Goal: Communication & Community: Participate in discussion

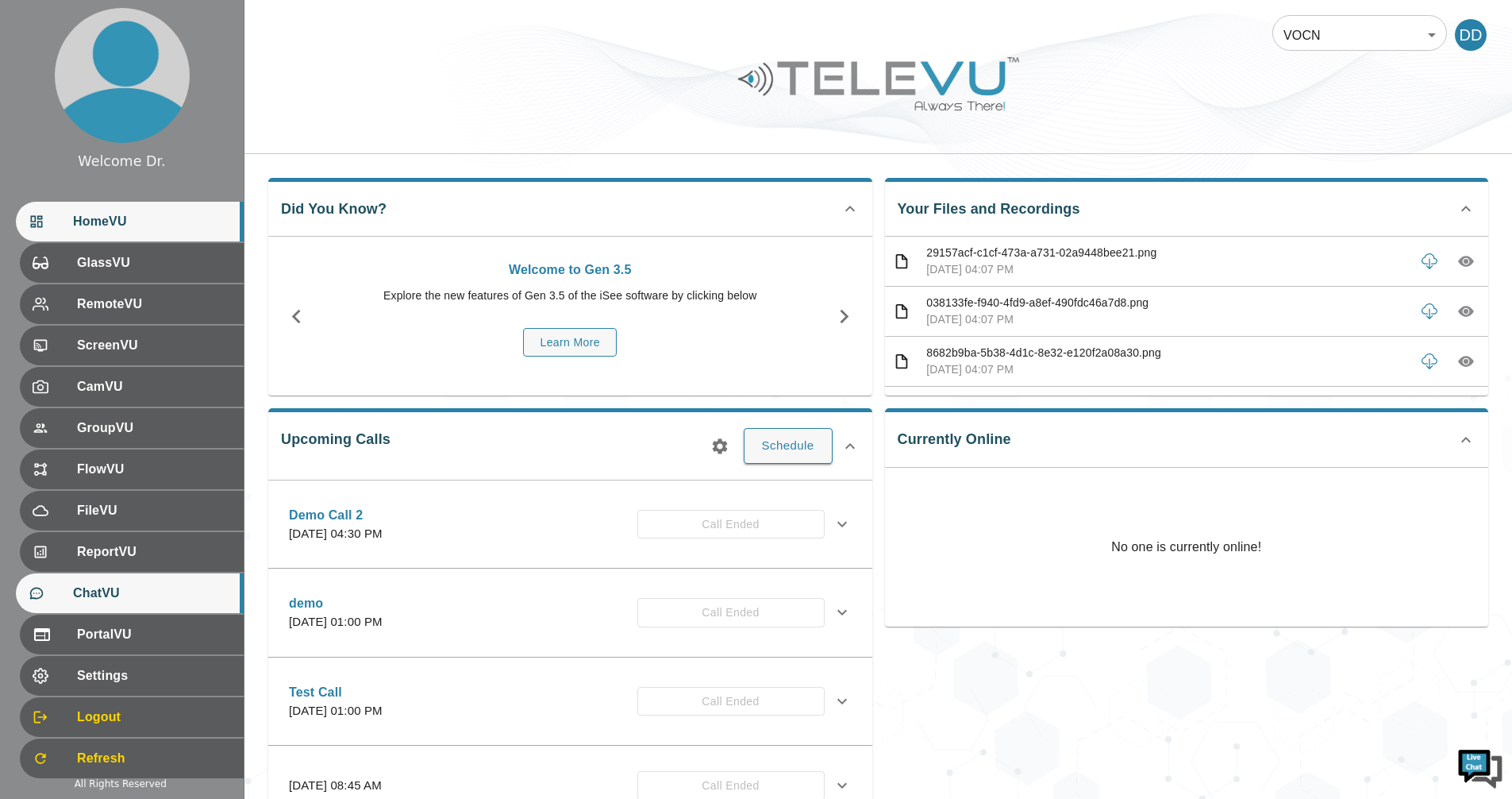
click at [121, 589] on span "ChatVU" at bounding box center [151, 593] width 158 height 19
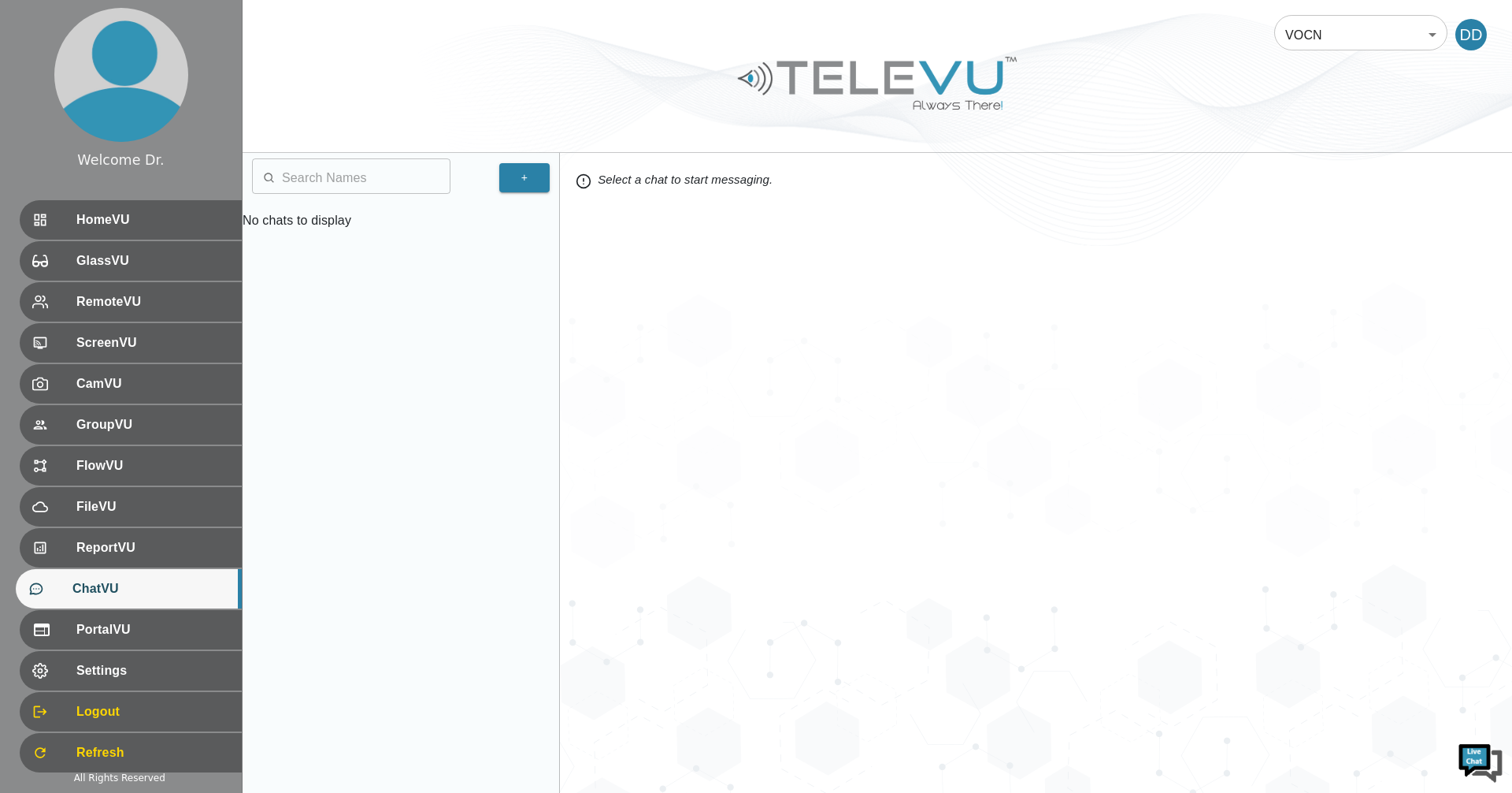
click at [1354, 32] on body "Welcome Dr. HomeVU GlassVU RemoteVU ScreenVU CamVU GroupVU FlowVU FileVU Report…" at bounding box center [756, 396] width 1512 height 793
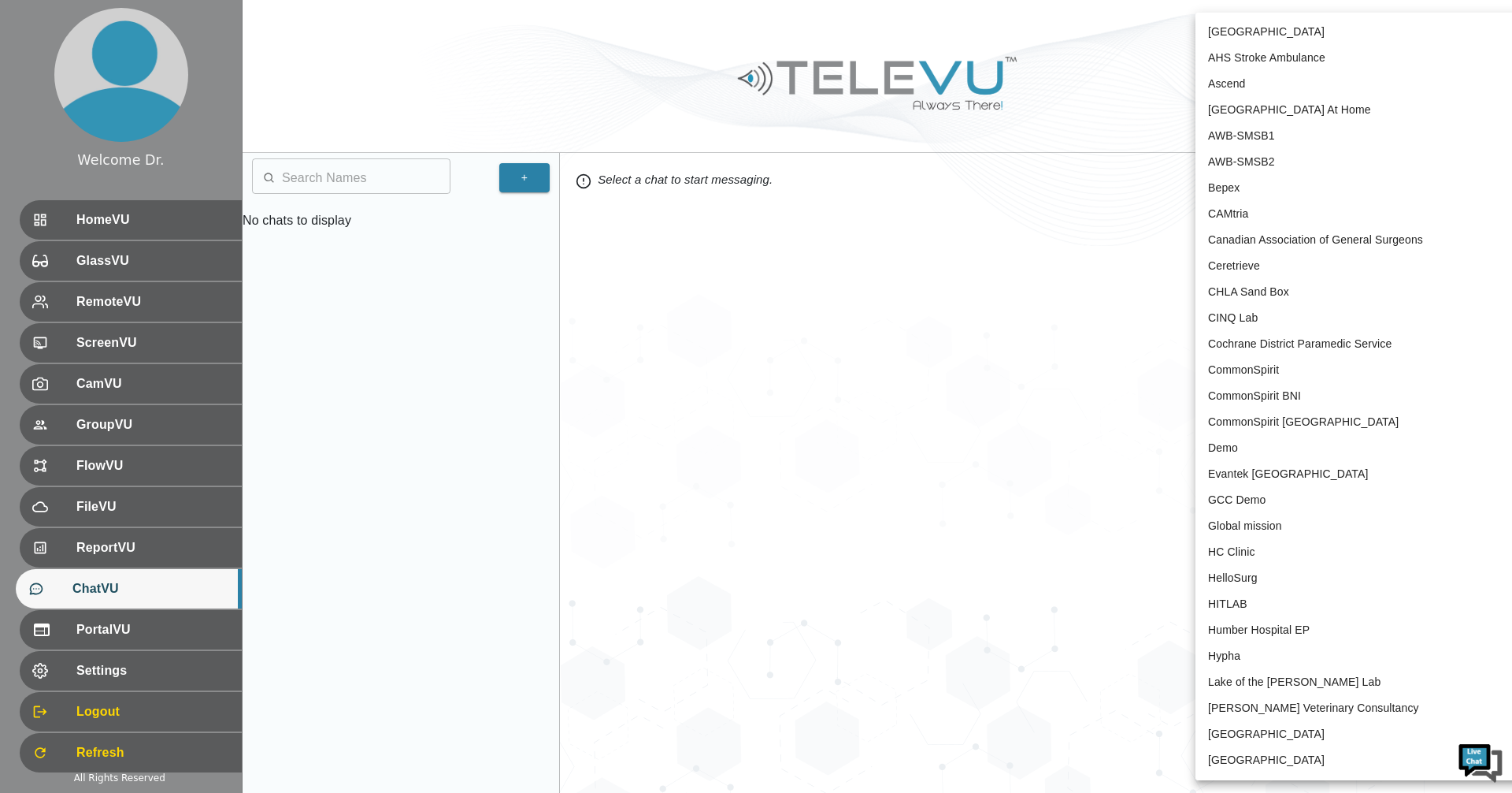
scroll to position [3093, 0]
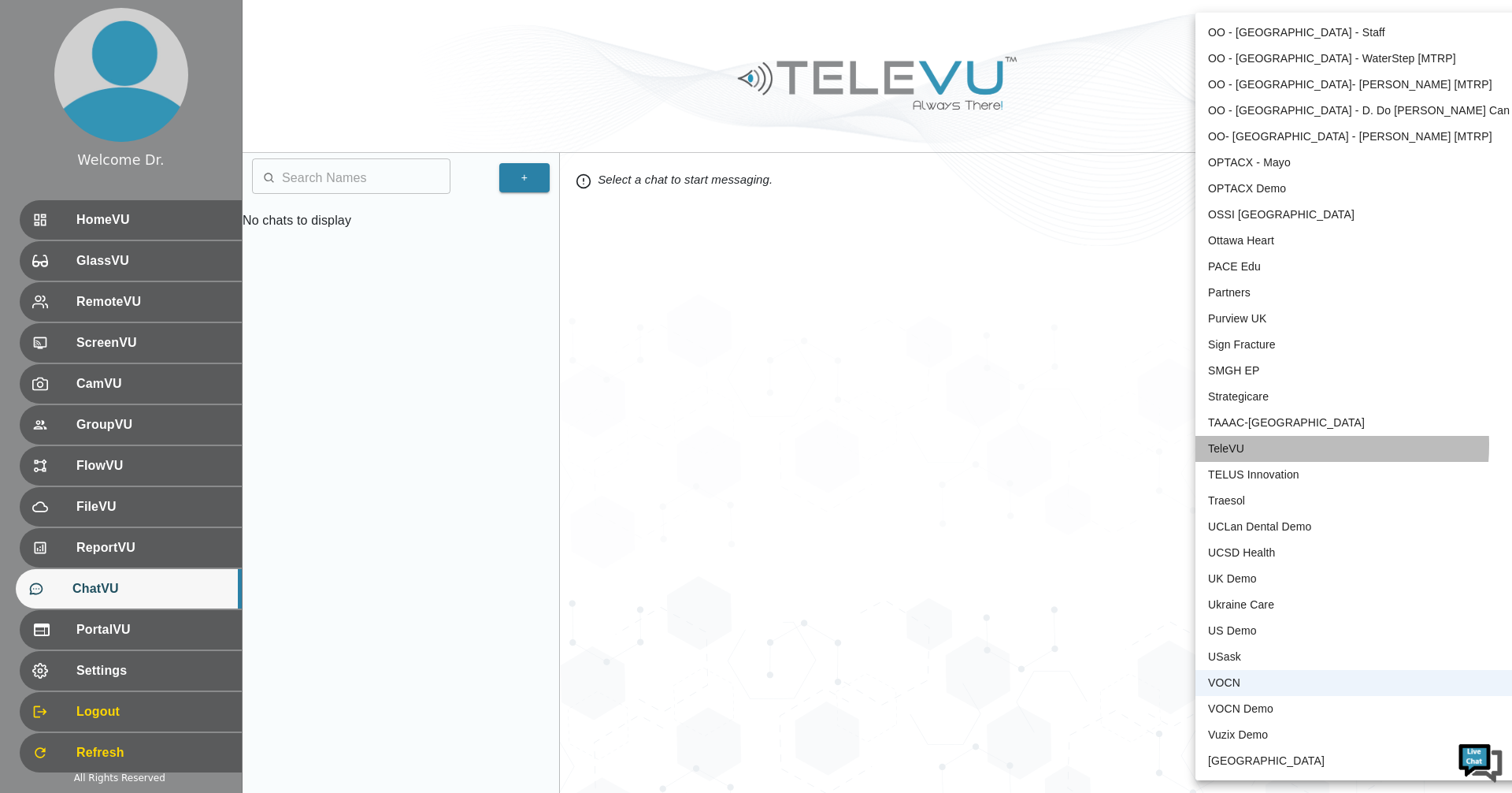
click at [1268, 444] on li "TeleVU" at bounding box center [1358, 448] width 326 height 26
type input "1"
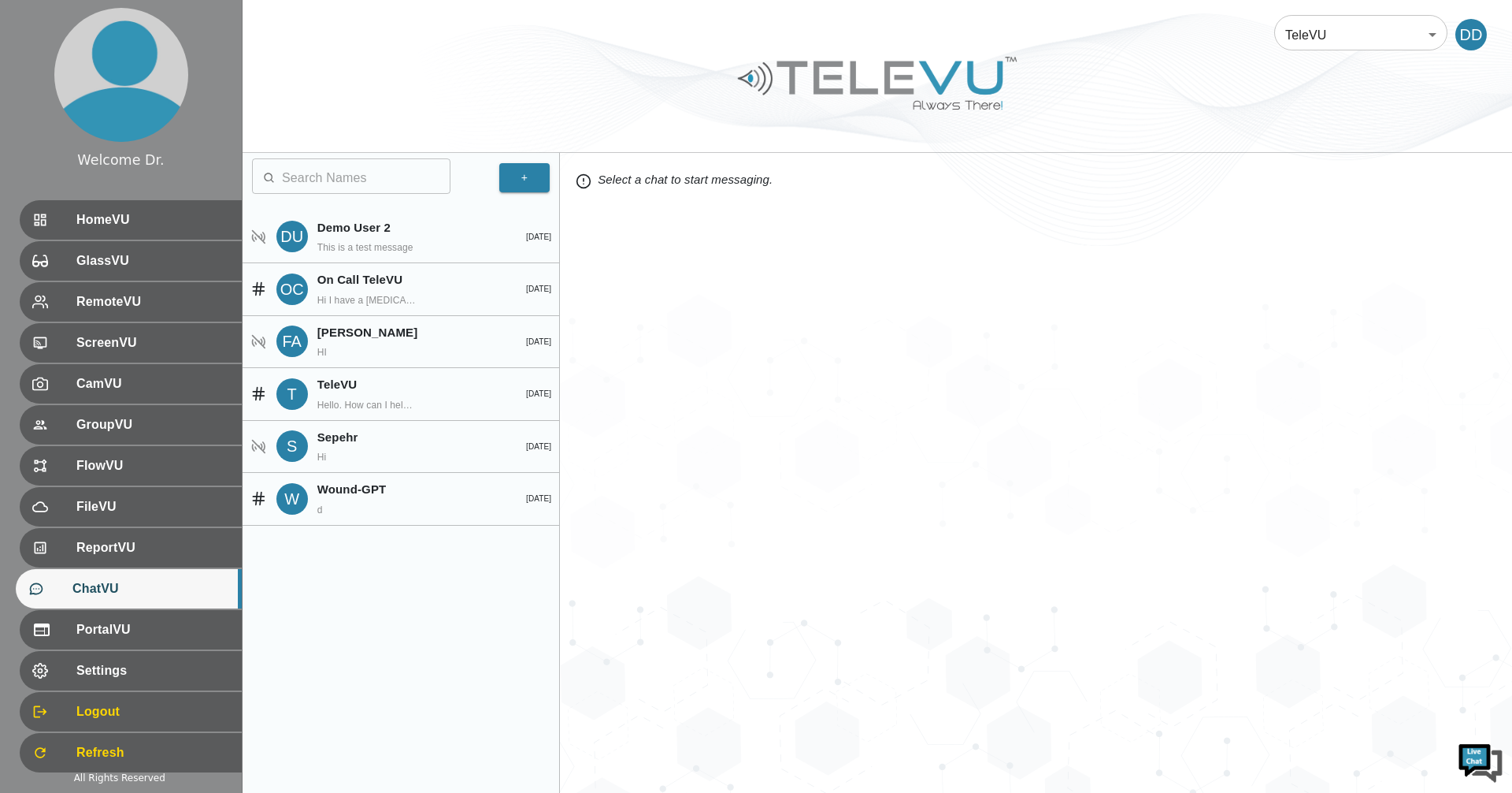
click at [93, 581] on span "ChatVU" at bounding box center [150, 589] width 157 height 19
click at [525, 176] on button "+" at bounding box center [524, 177] width 50 height 29
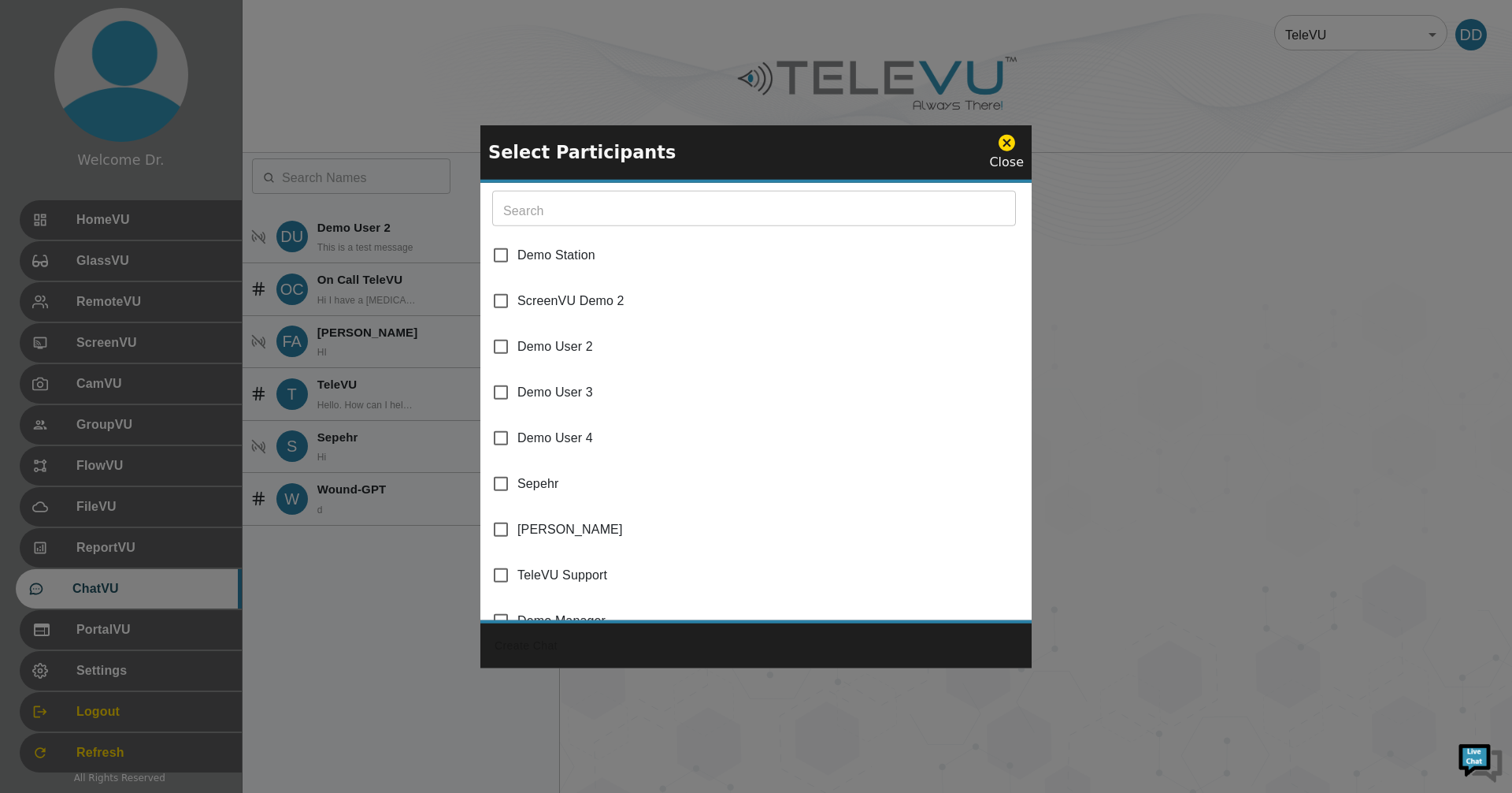
click at [504, 301] on input "ScreenVU Demo 2" at bounding box center [501, 301] width 33 height 33
checkbox input "true"
click at [493, 357] on input "Demo User 2" at bounding box center [501, 347] width 33 height 33
checkbox input "true"
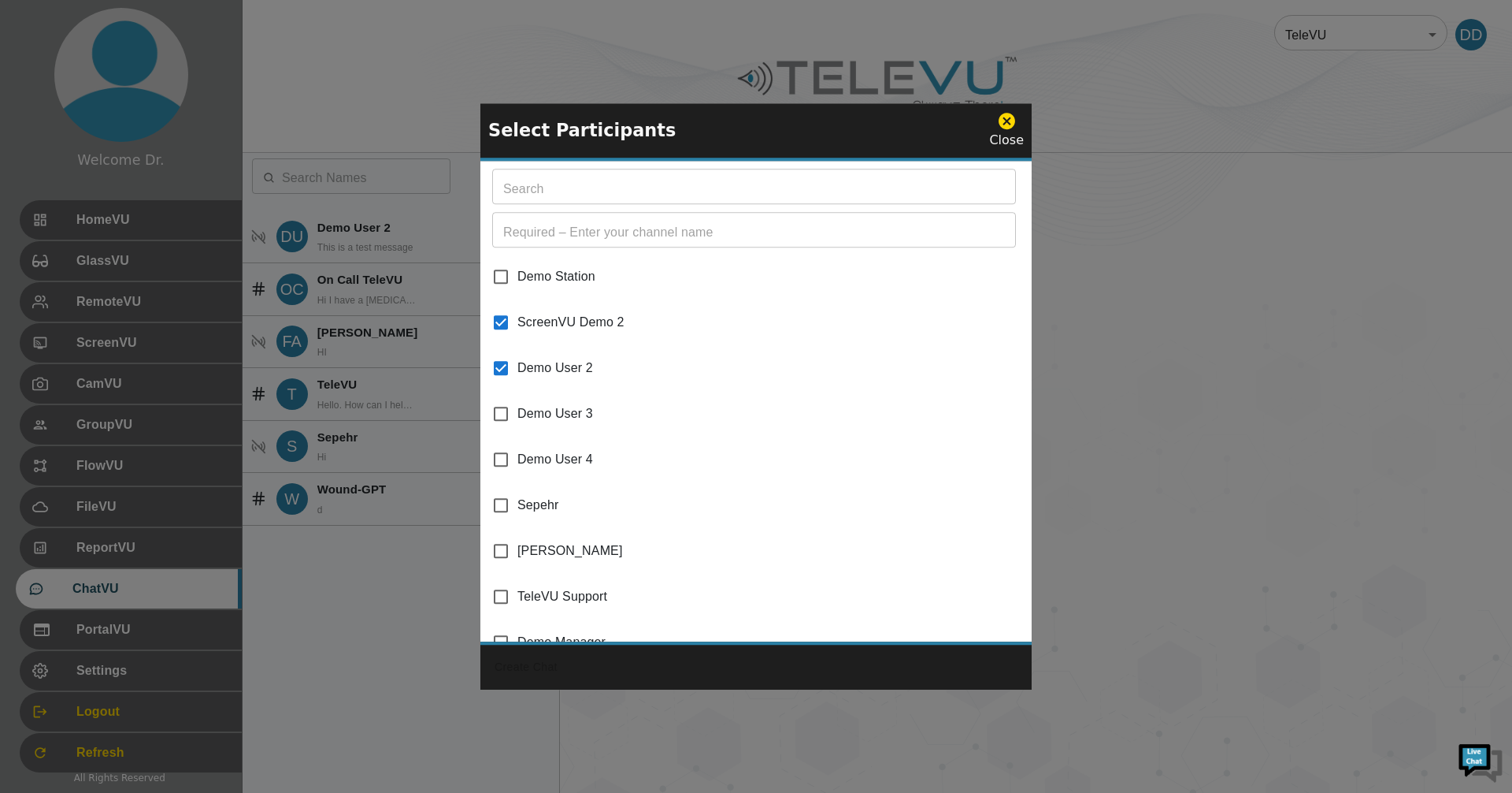
click at [501, 486] on li "Sepehr" at bounding box center [756, 504] width 551 height 45
click at [503, 508] on input "Sepehr" at bounding box center [501, 505] width 33 height 33
checkbox input "true"
click at [1012, 117] on icon at bounding box center [1006, 120] width 16 height 16
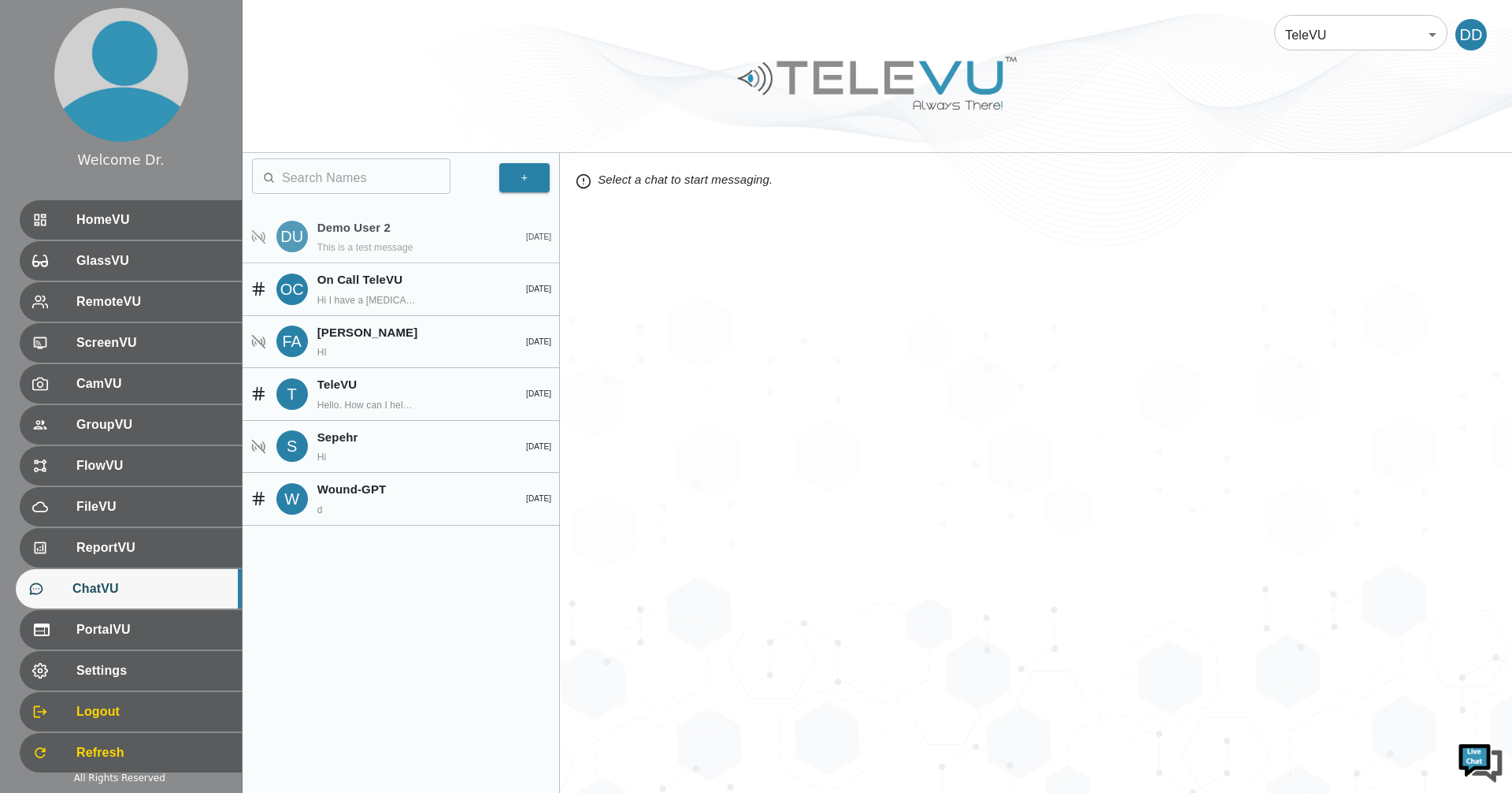
click at [448, 237] on div "Demo User 2 This is a test message" at bounding box center [405, 237] width 178 height 37
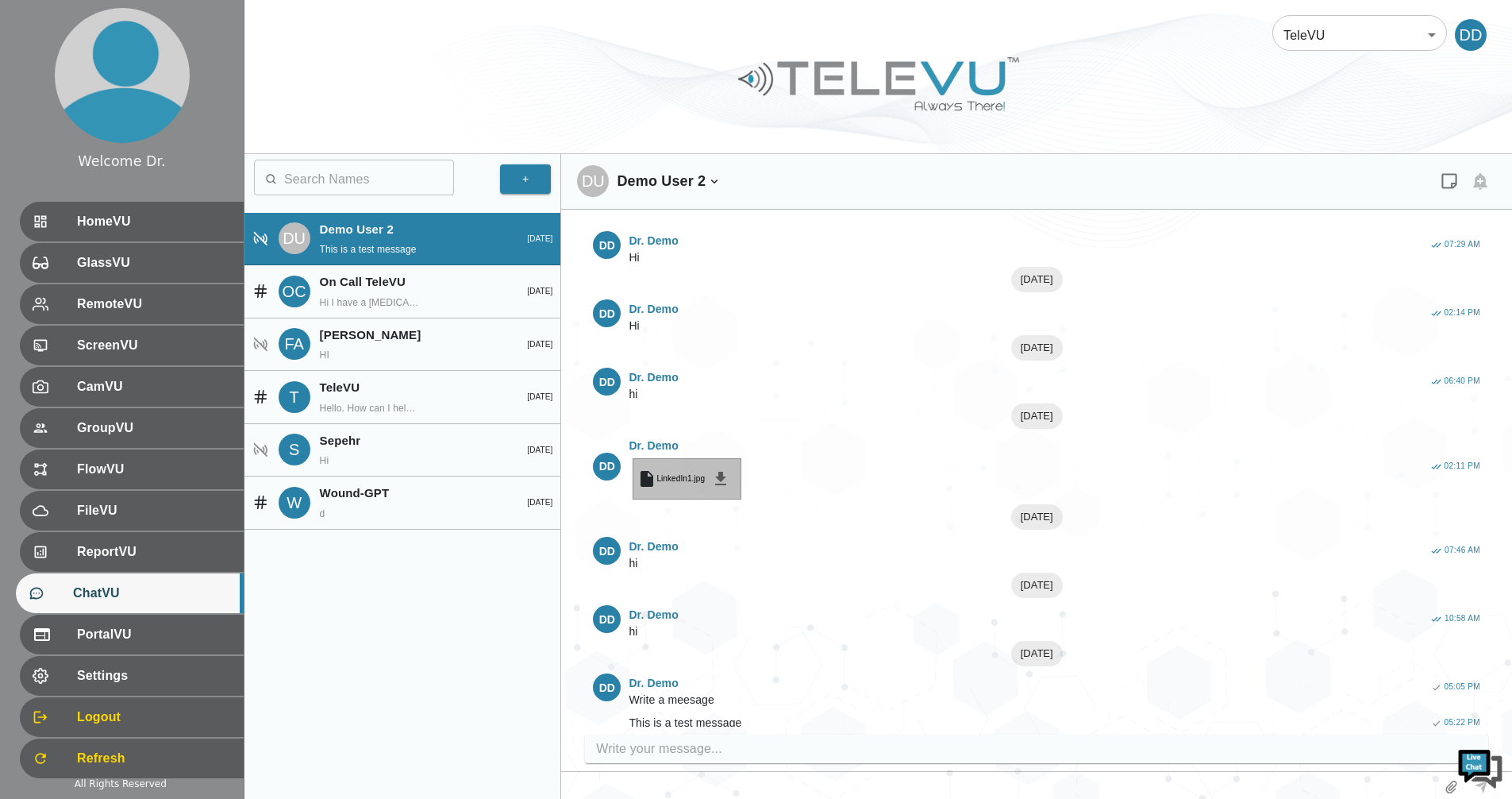
scroll to position [313, 0]
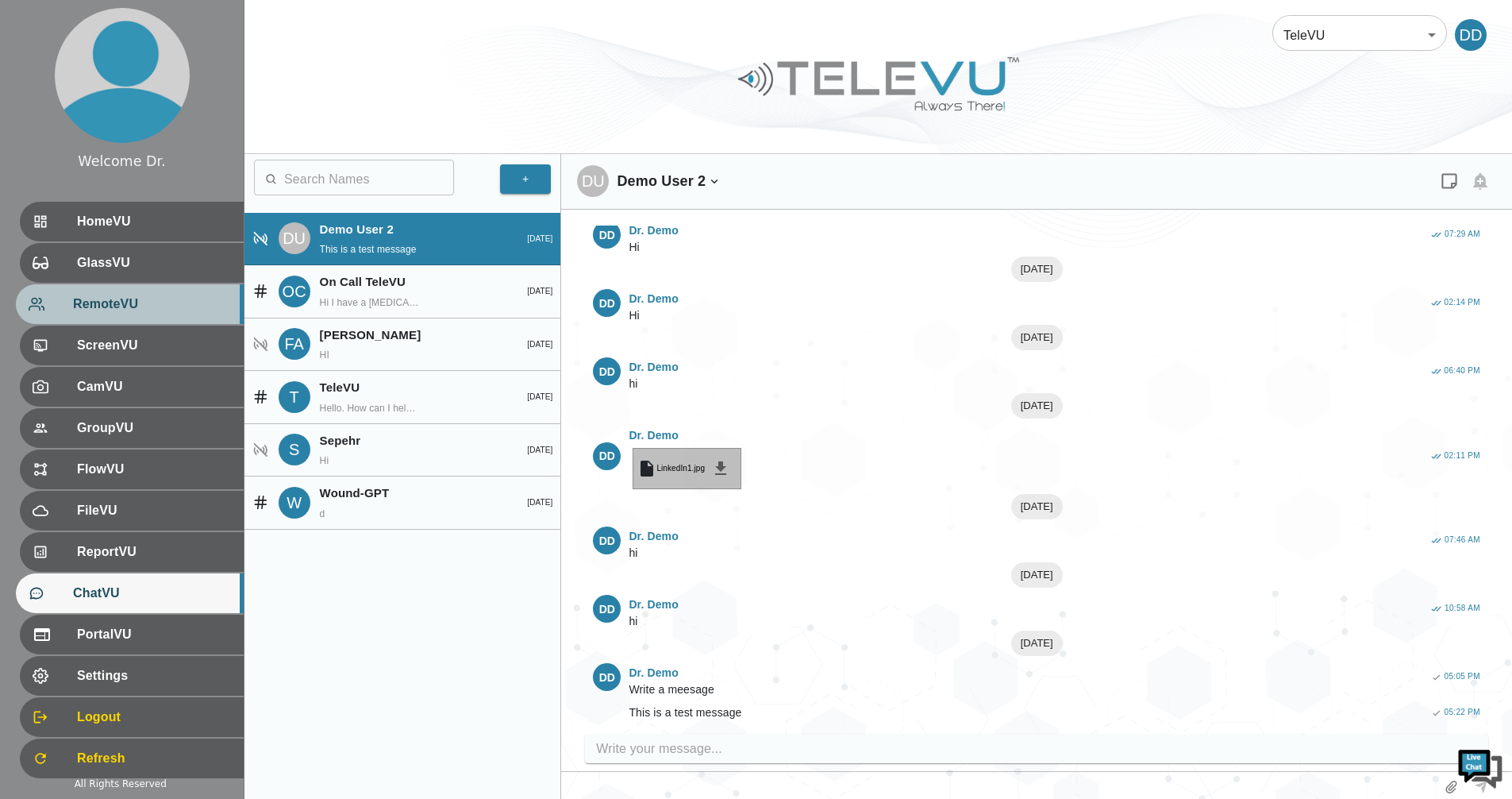
click at [108, 299] on span "RemoteVU" at bounding box center [151, 304] width 158 height 19
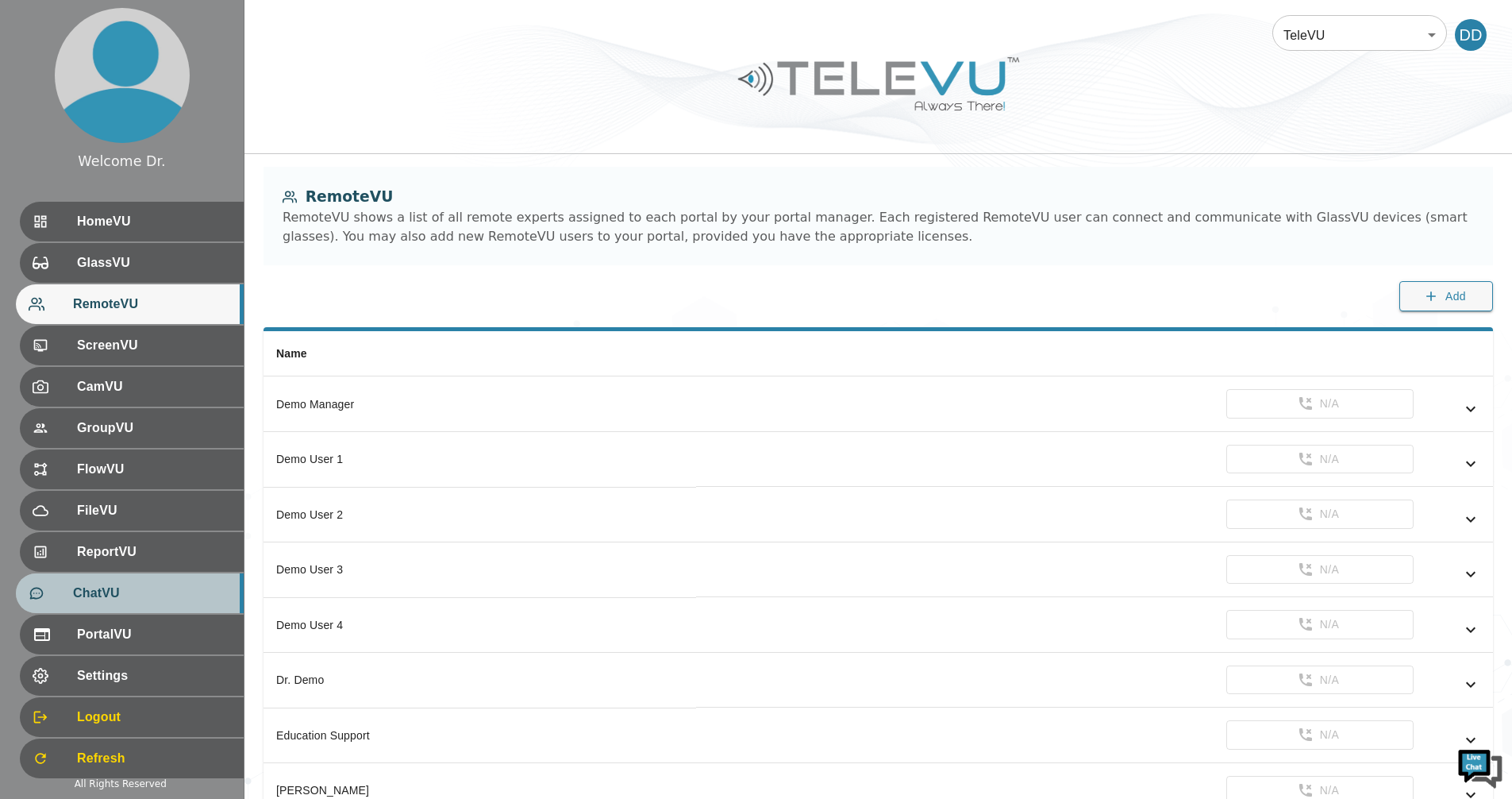
click at [114, 593] on span "ChatVU" at bounding box center [151, 593] width 158 height 19
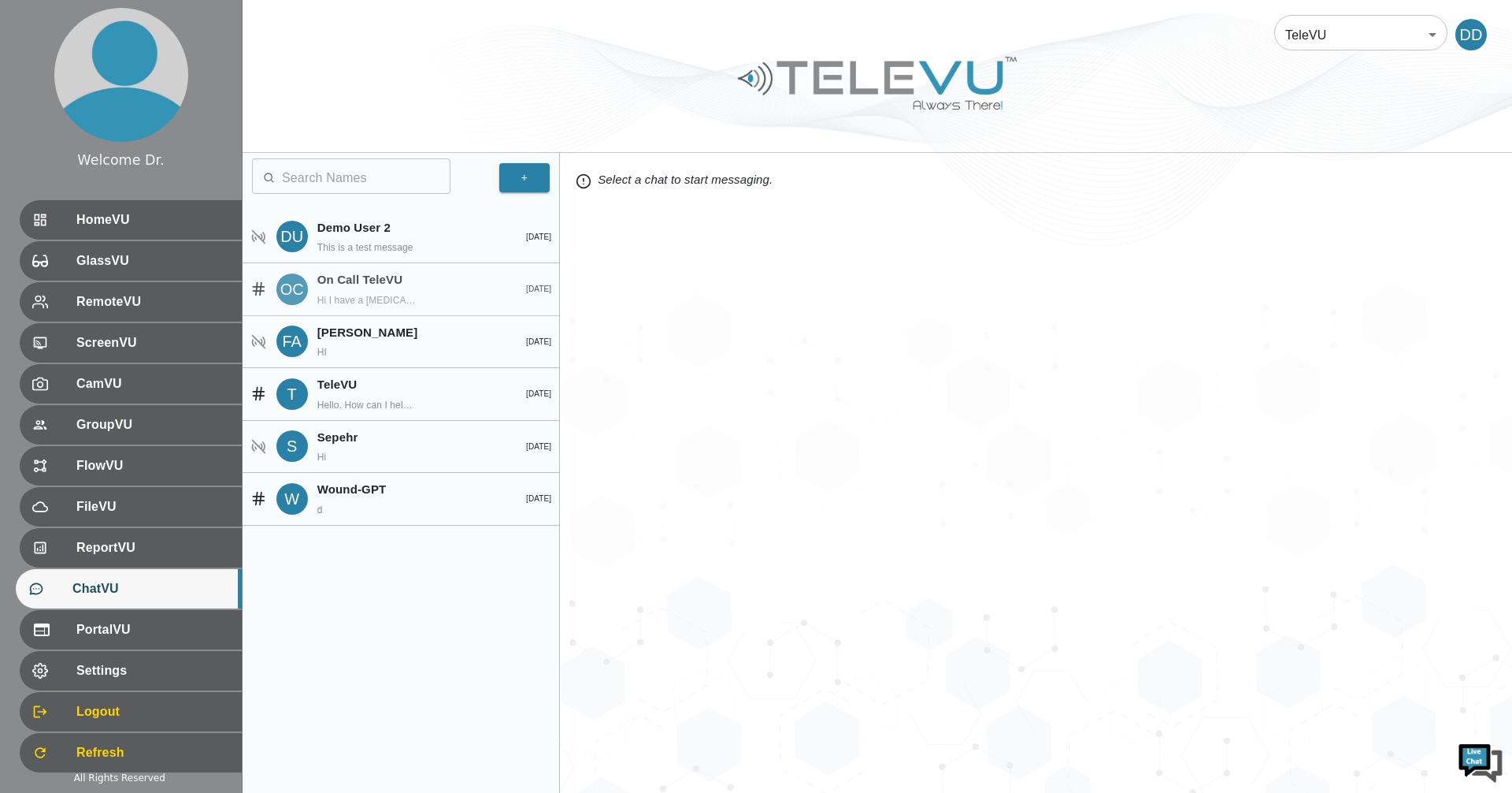
click at [395, 269] on div "OC On Call TeleVU Hi I have a [MEDICAL_DATA] patient [DATE]" at bounding box center [401, 289] width 317 height 53
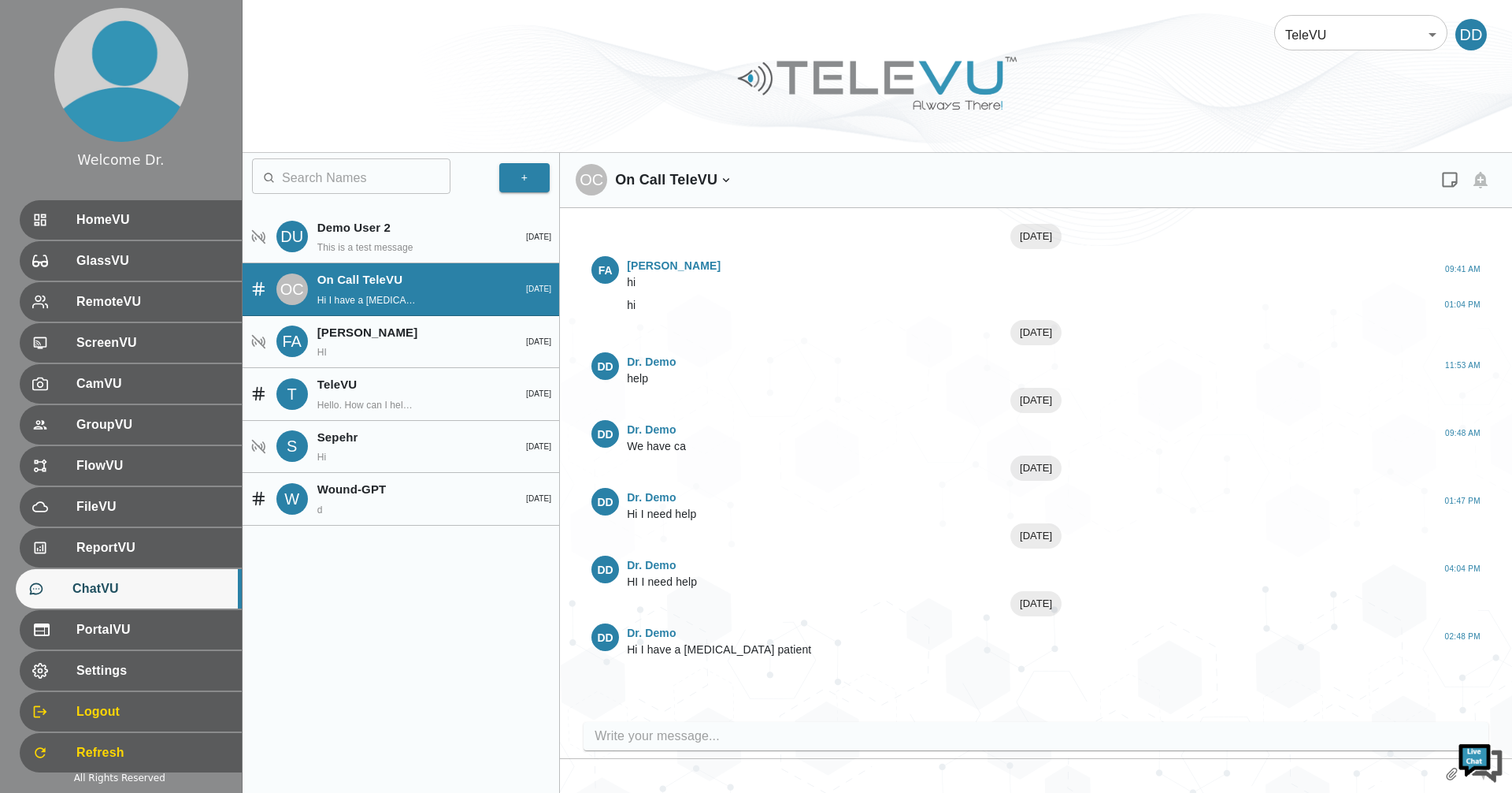
click at [727, 733] on input "write your message" at bounding box center [1039, 736] width 890 height 25
type input "I need help"
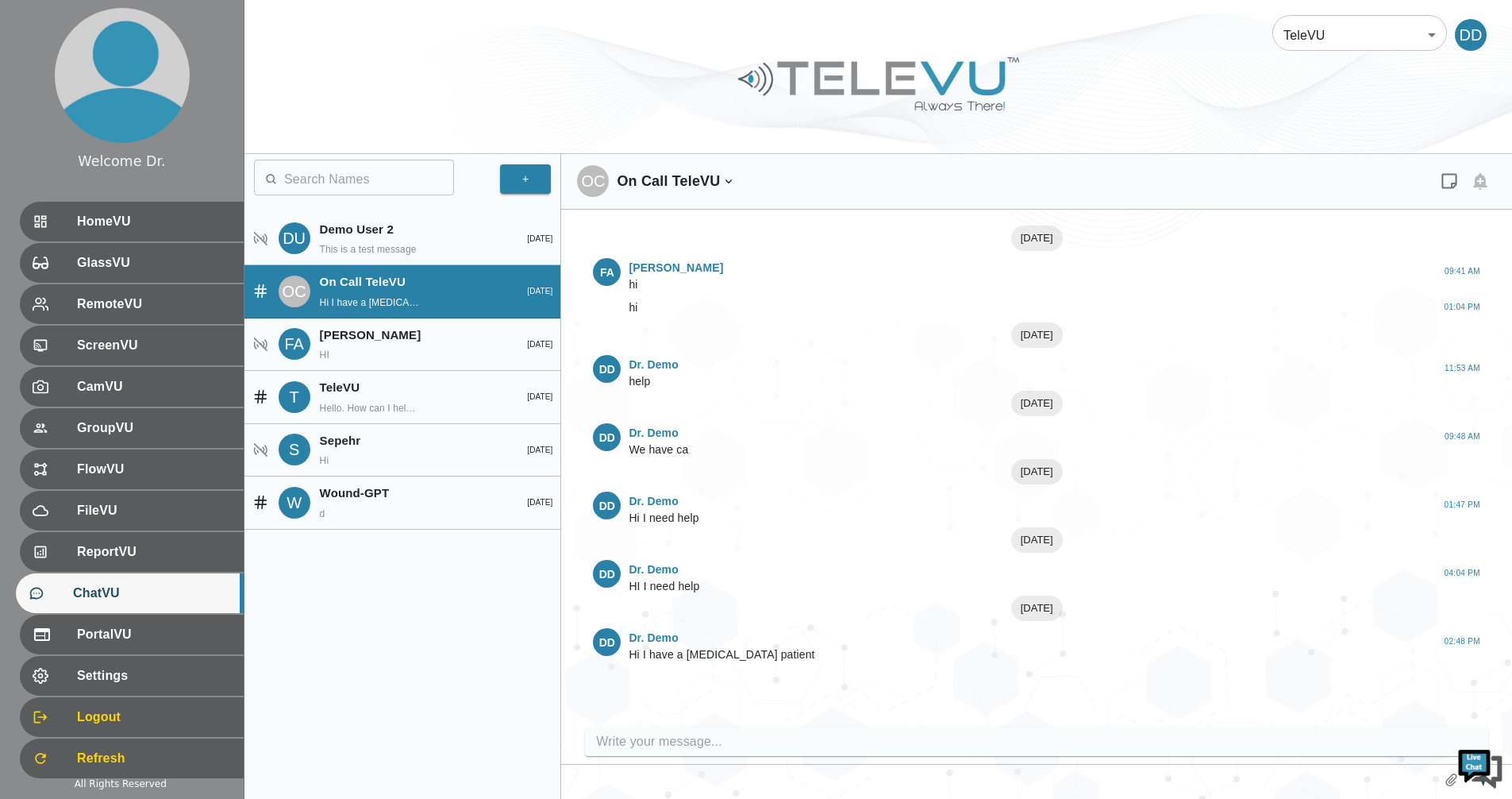
scroll to position [33, 0]
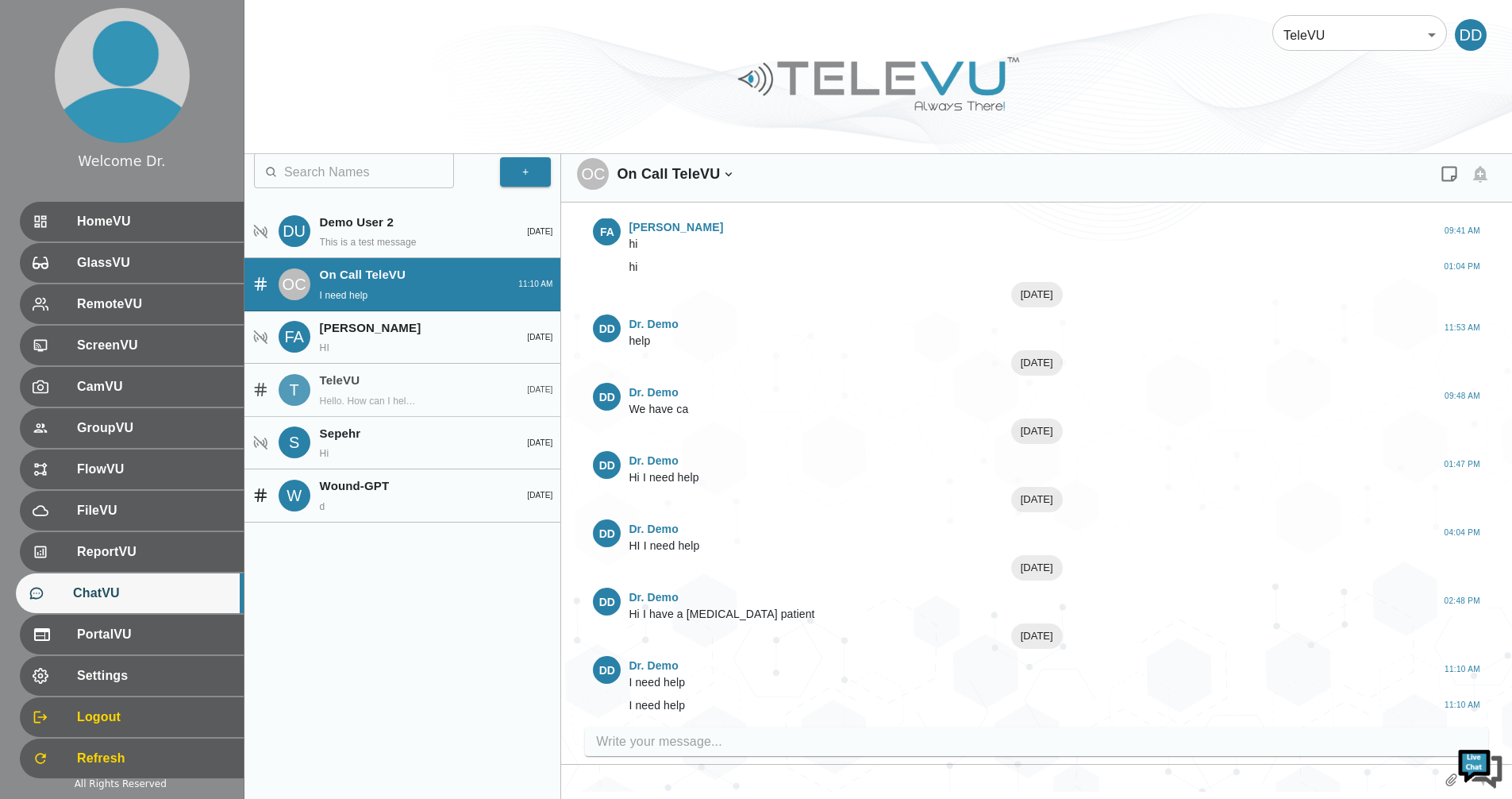
click at [430, 385] on p "TeleVU" at bounding box center [408, 381] width 177 height 18
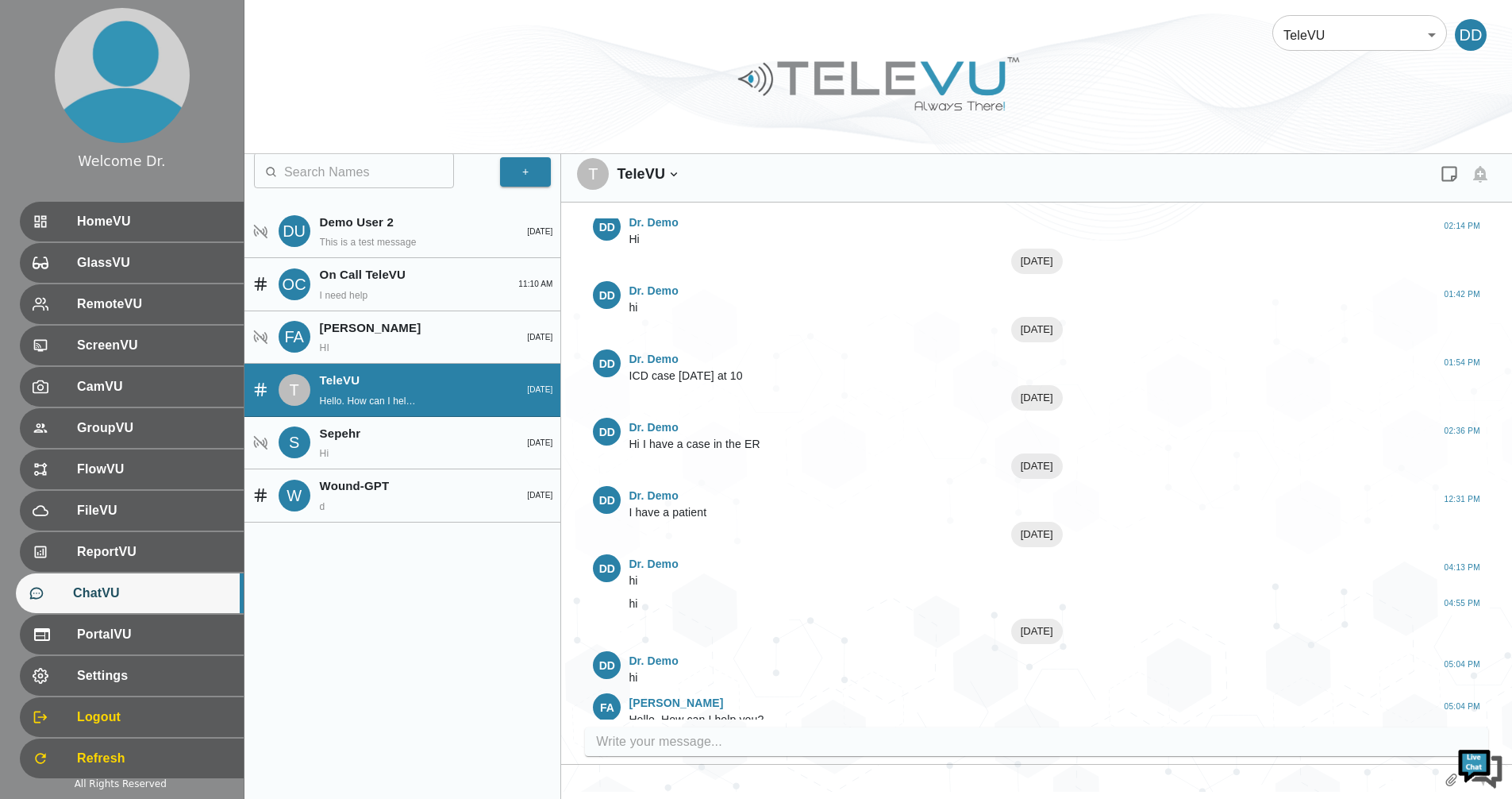
scroll to position [816, 0]
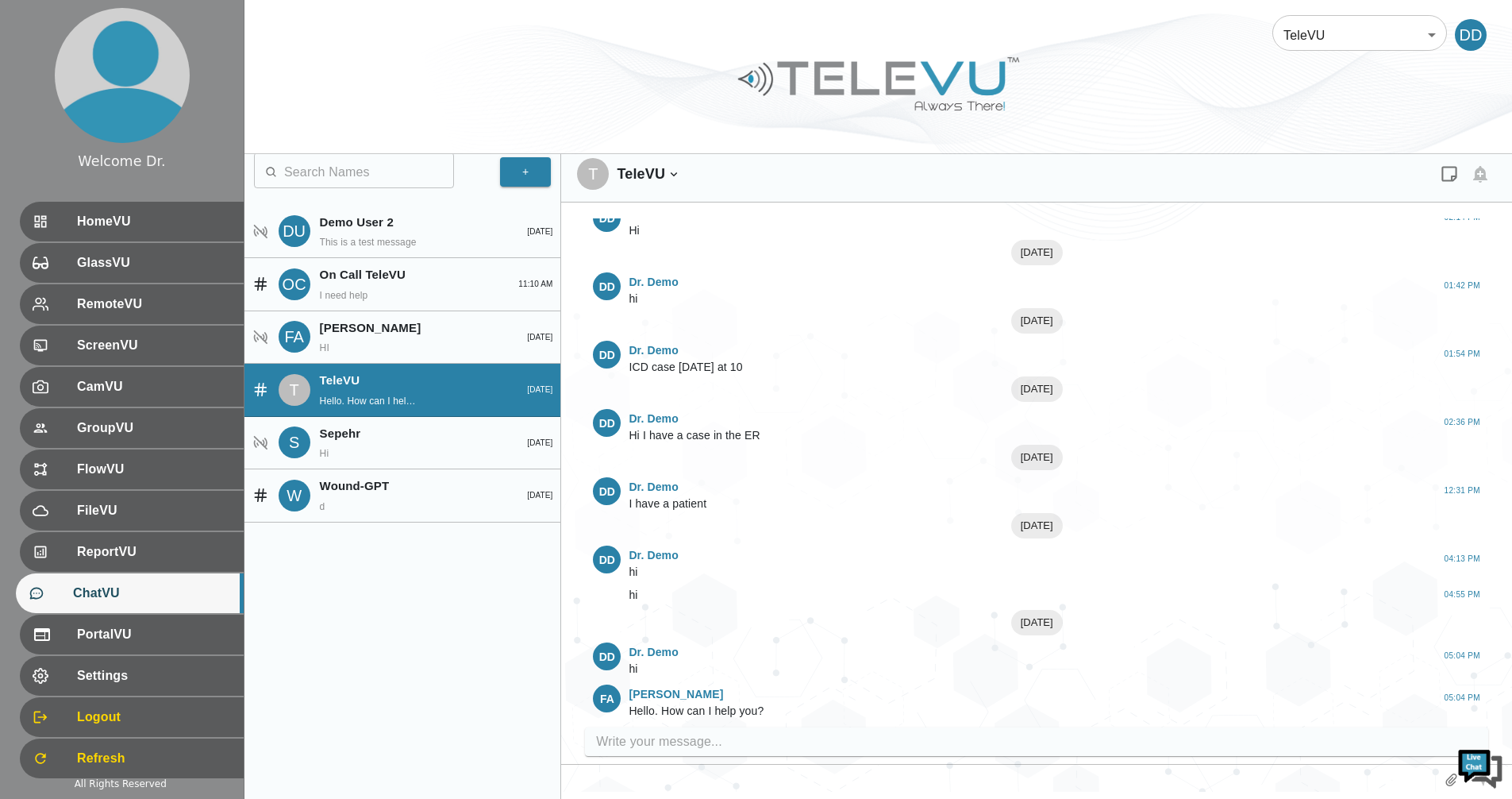
click at [883, 741] on input "write your message" at bounding box center [1040, 742] width 889 height 25
type input "hi"
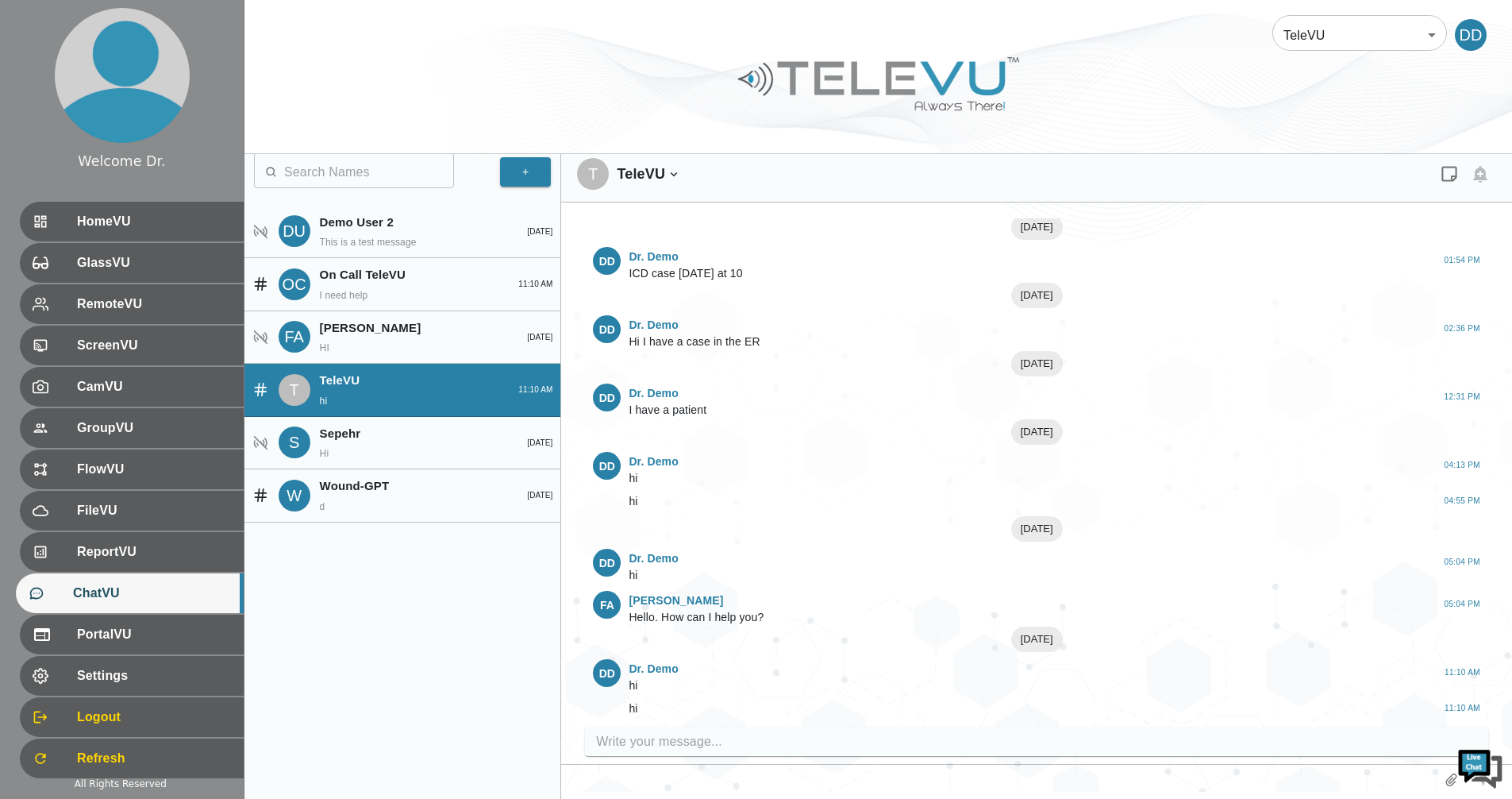
scroll to position [912, 0]
click at [377, 268] on p "On Call TeleVU" at bounding box center [408, 275] width 177 height 18
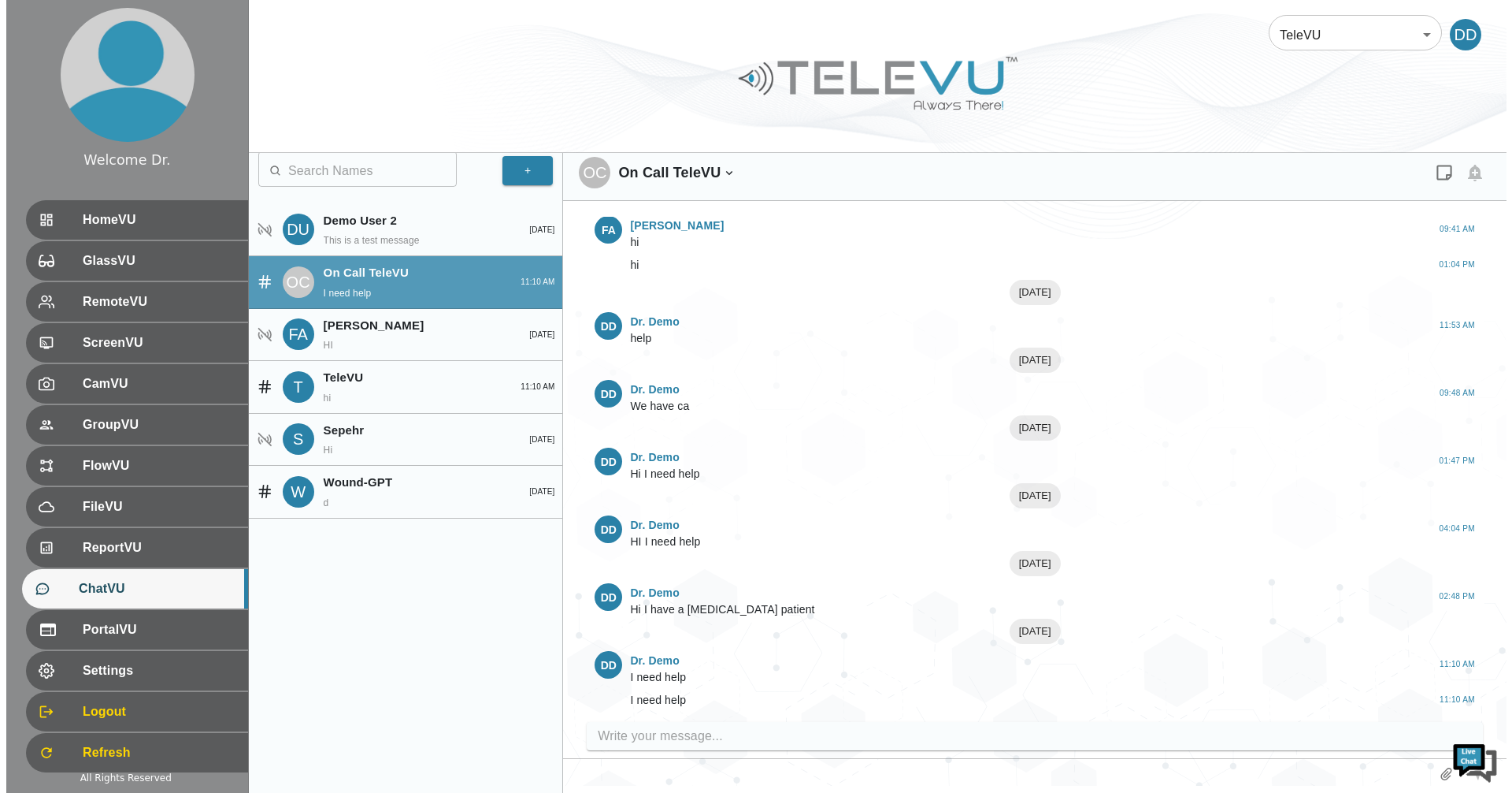
scroll to position [33, 0]
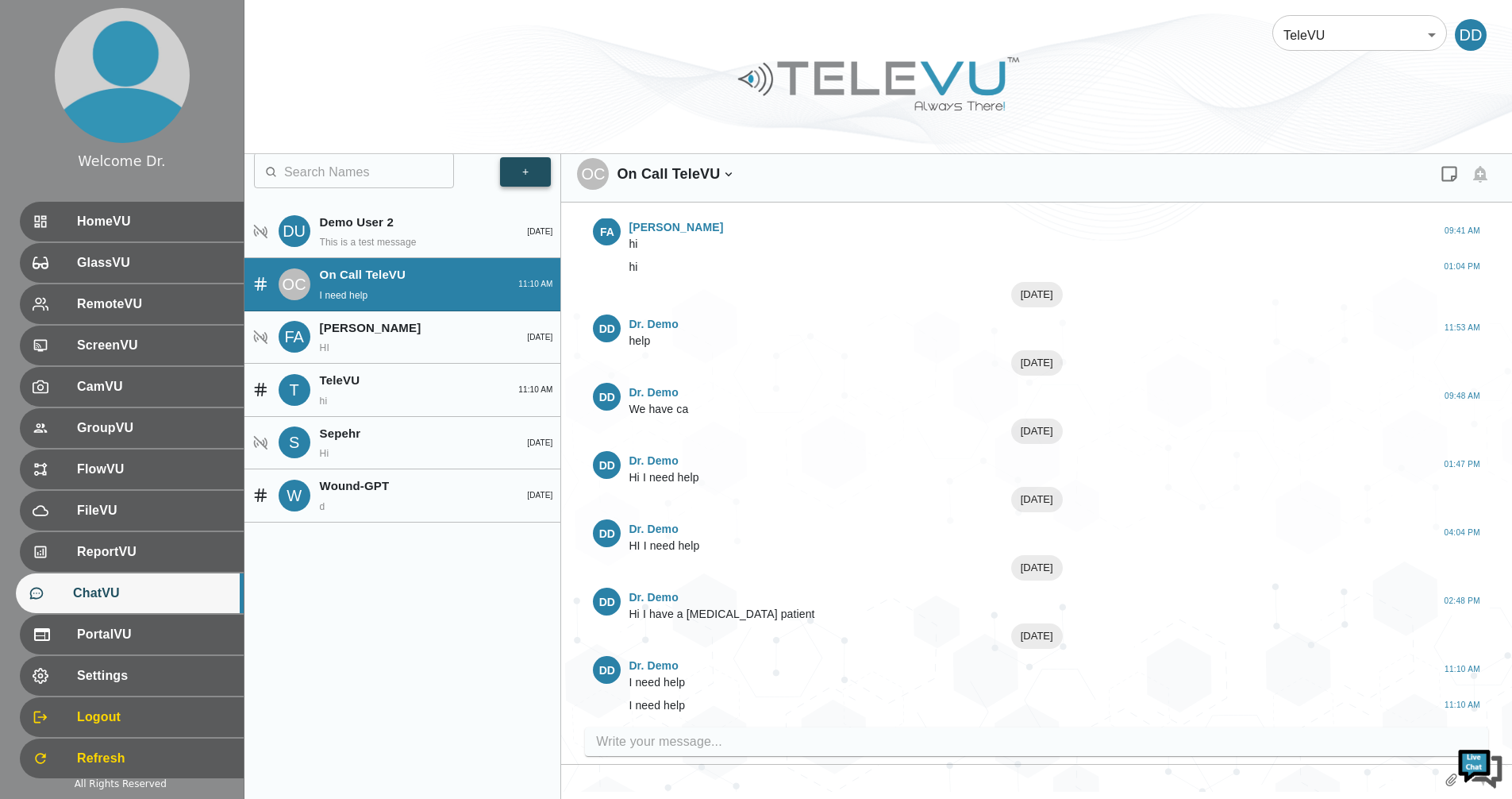
click at [532, 175] on button "+" at bounding box center [525, 172] width 50 height 29
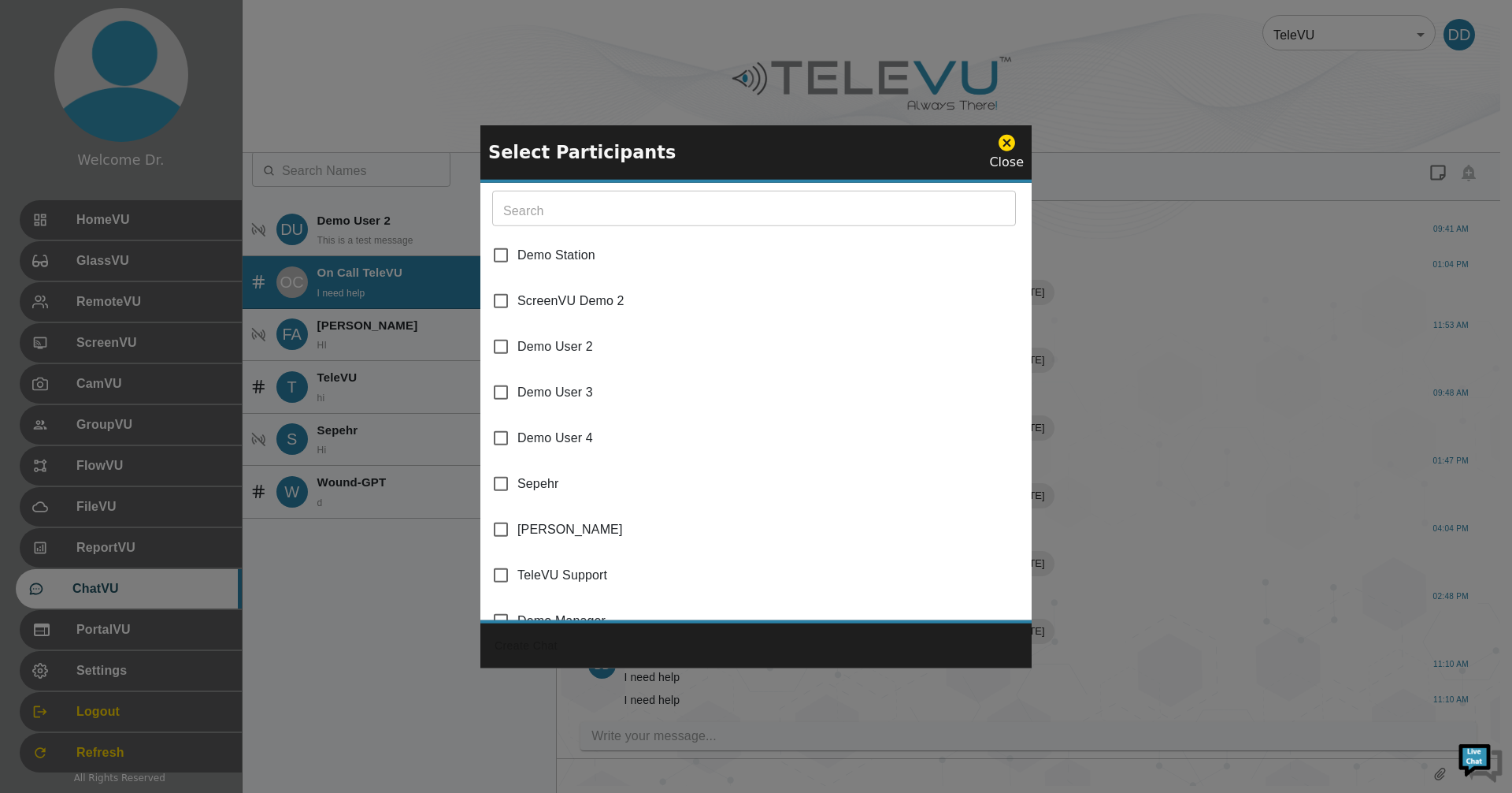
click at [1006, 141] on icon at bounding box center [1006, 143] width 19 height 19
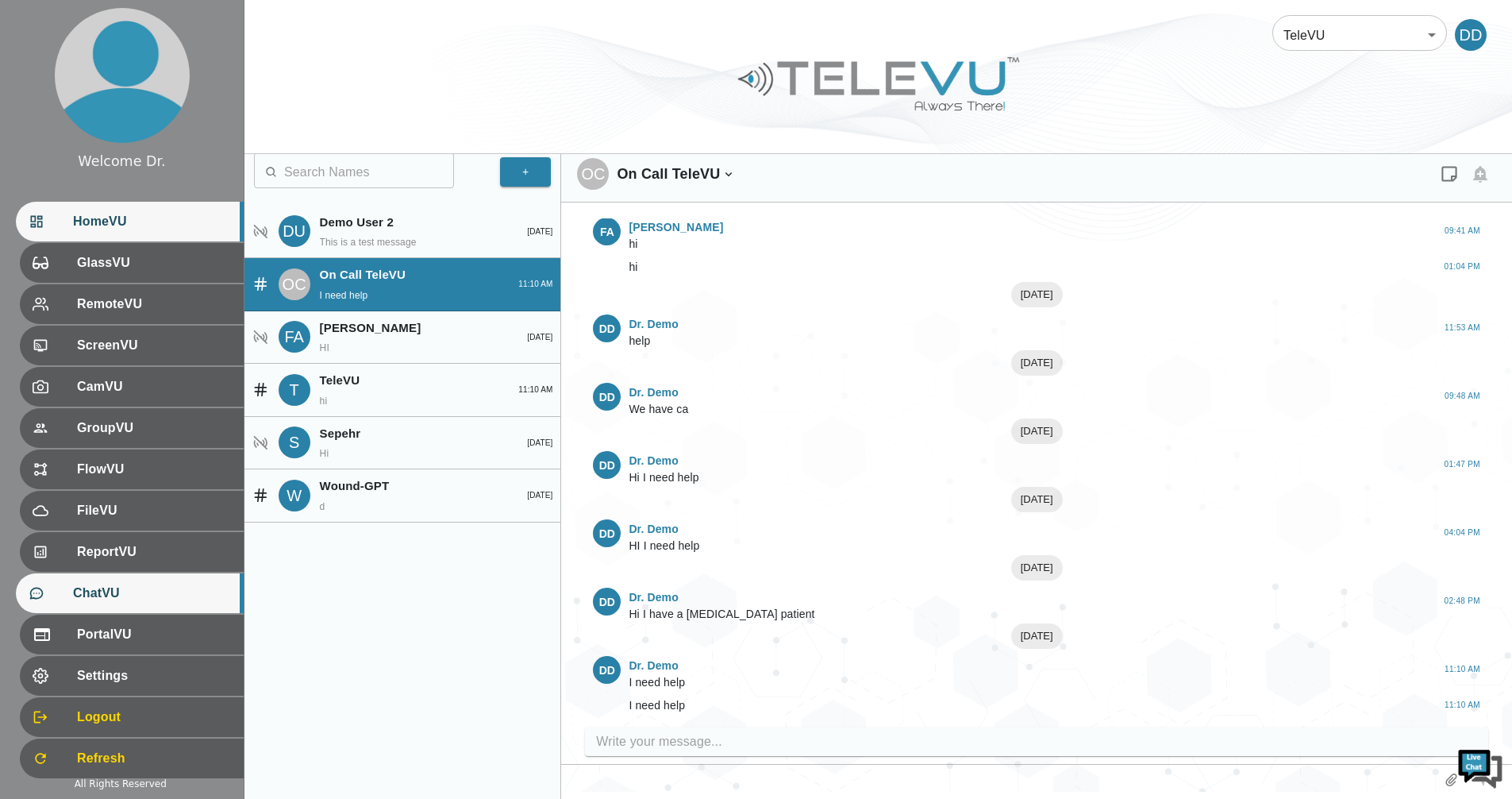
drag, startPoint x: 83, startPoint y: 219, endPoint x: 84, endPoint y: 233, distance: 14.0
click at [85, 219] on span "HomeVU" at bounding box center [151, 221] width 158 height 19
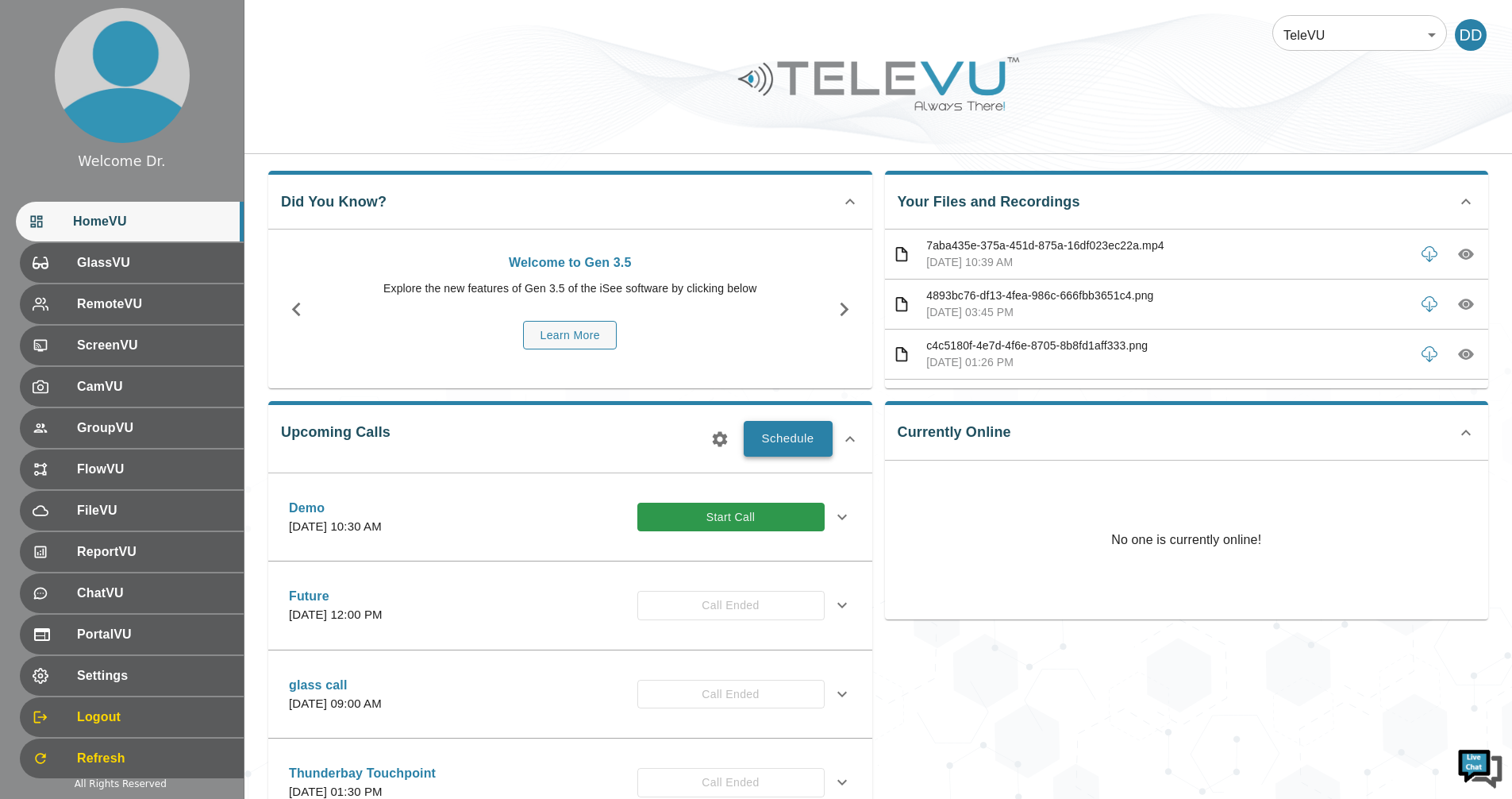
click at [793, 442] on button "Schedule" at bounding box center [788, 438] width 89 height 35
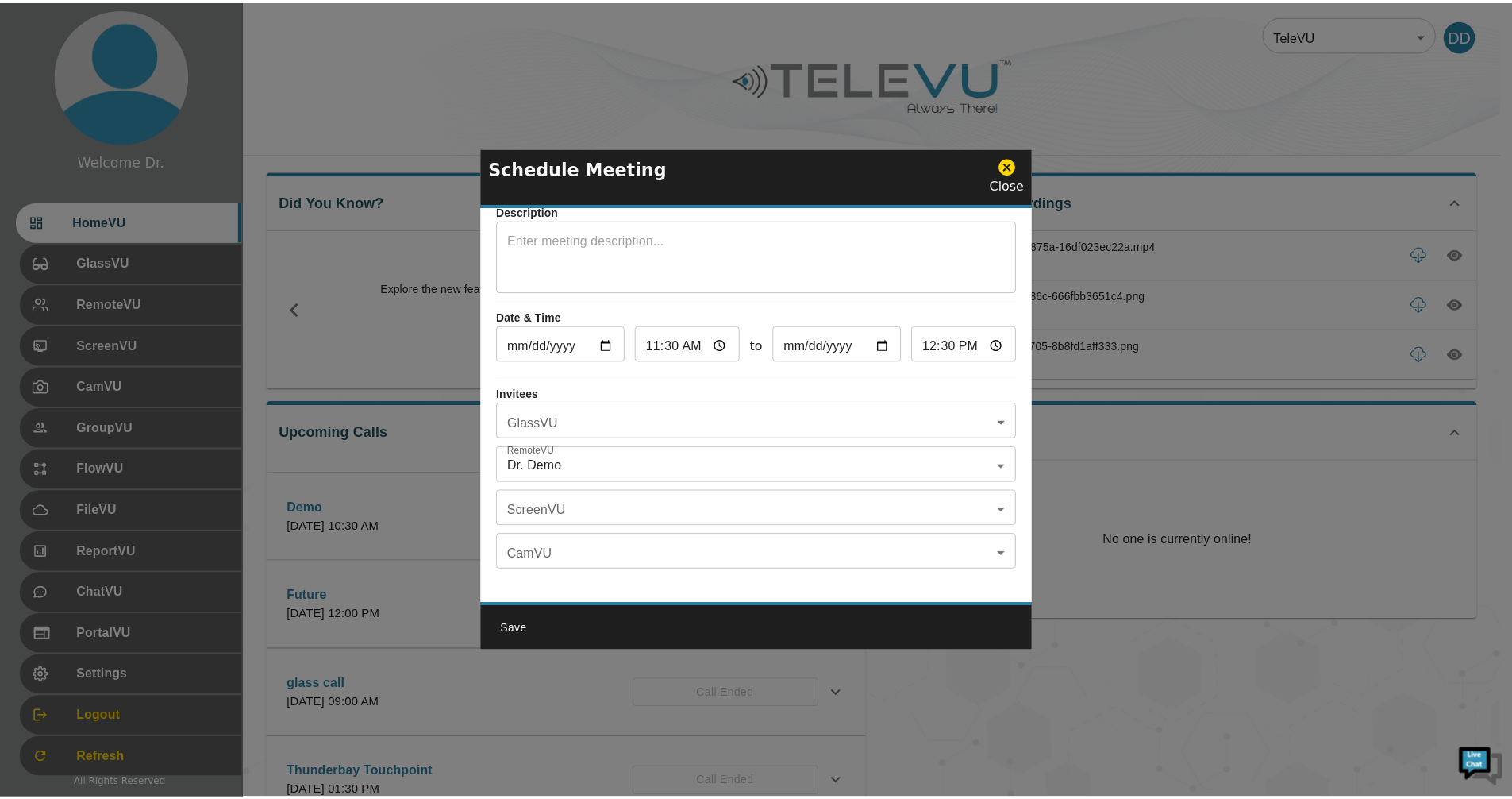
scroll to position [93, 0]
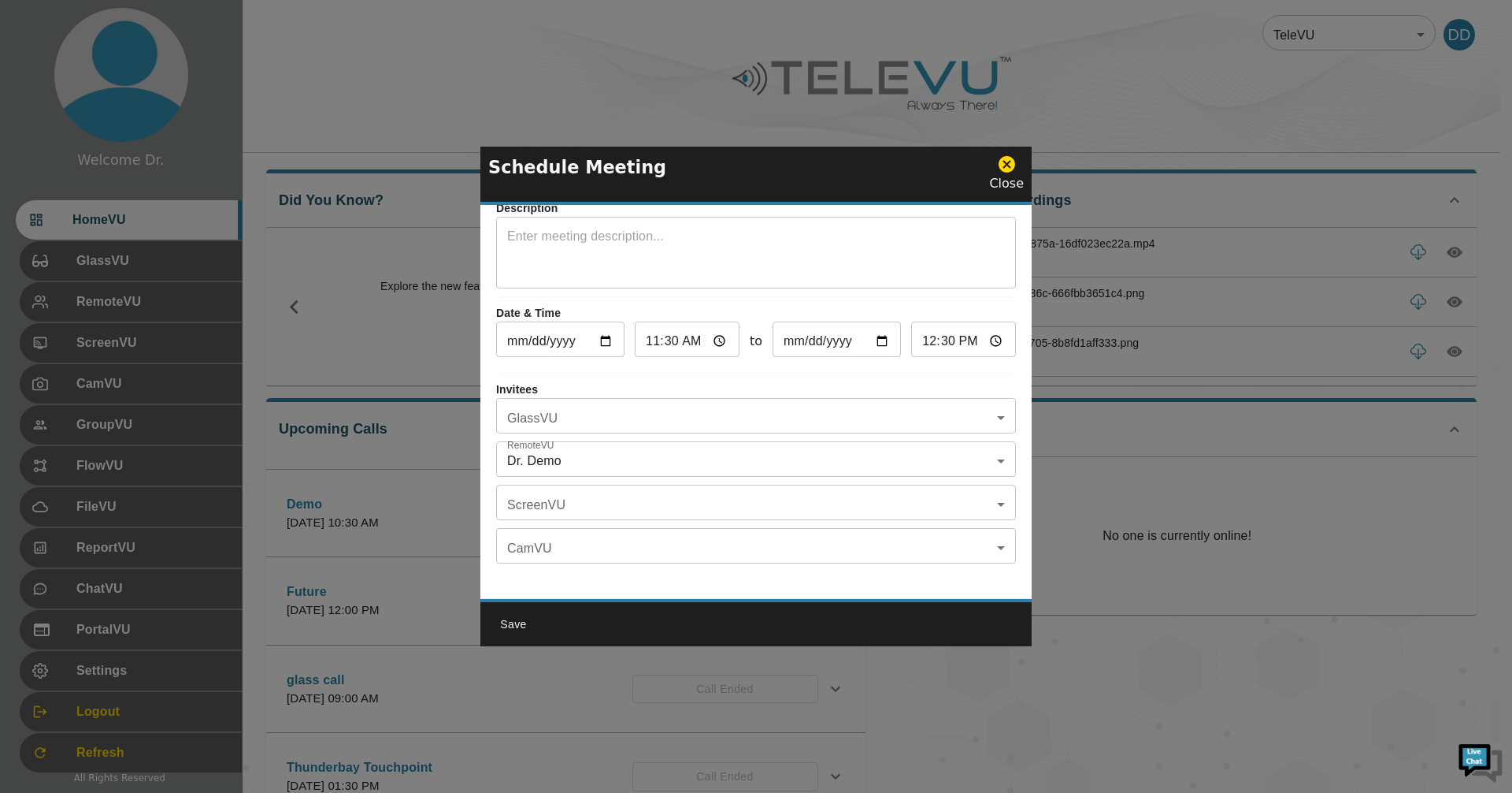
click at [879, 414] on body "Welcome Dr. HomeVU GlassVU RemoteVU ScreenVU CamVU GroupVU FlowVU FileVU Report…" at bounding box center [756, 505] width 1512 height 1023
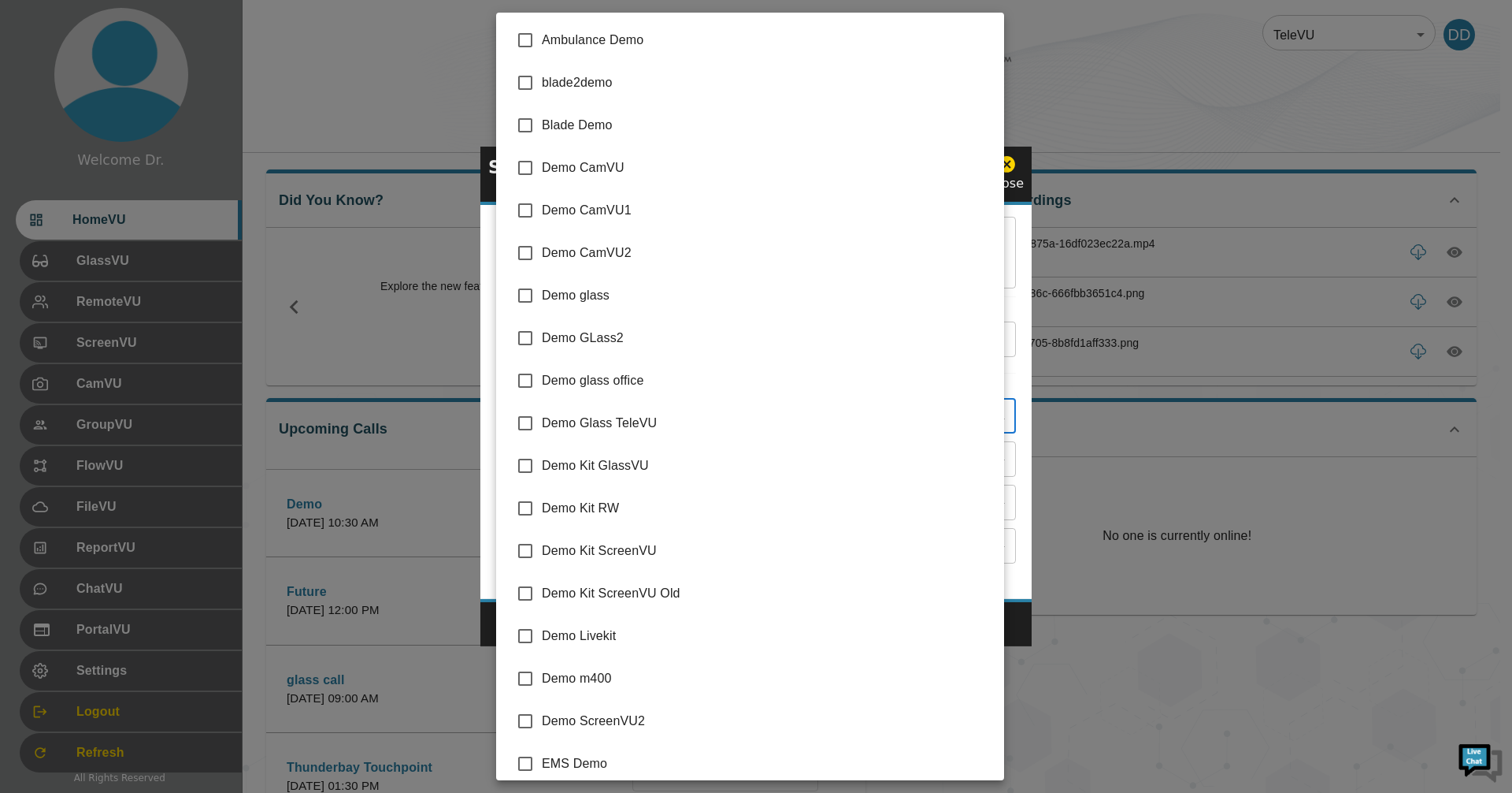
click at [1008, 229] on div at bounding box center [756, 396] width 1512 height 793
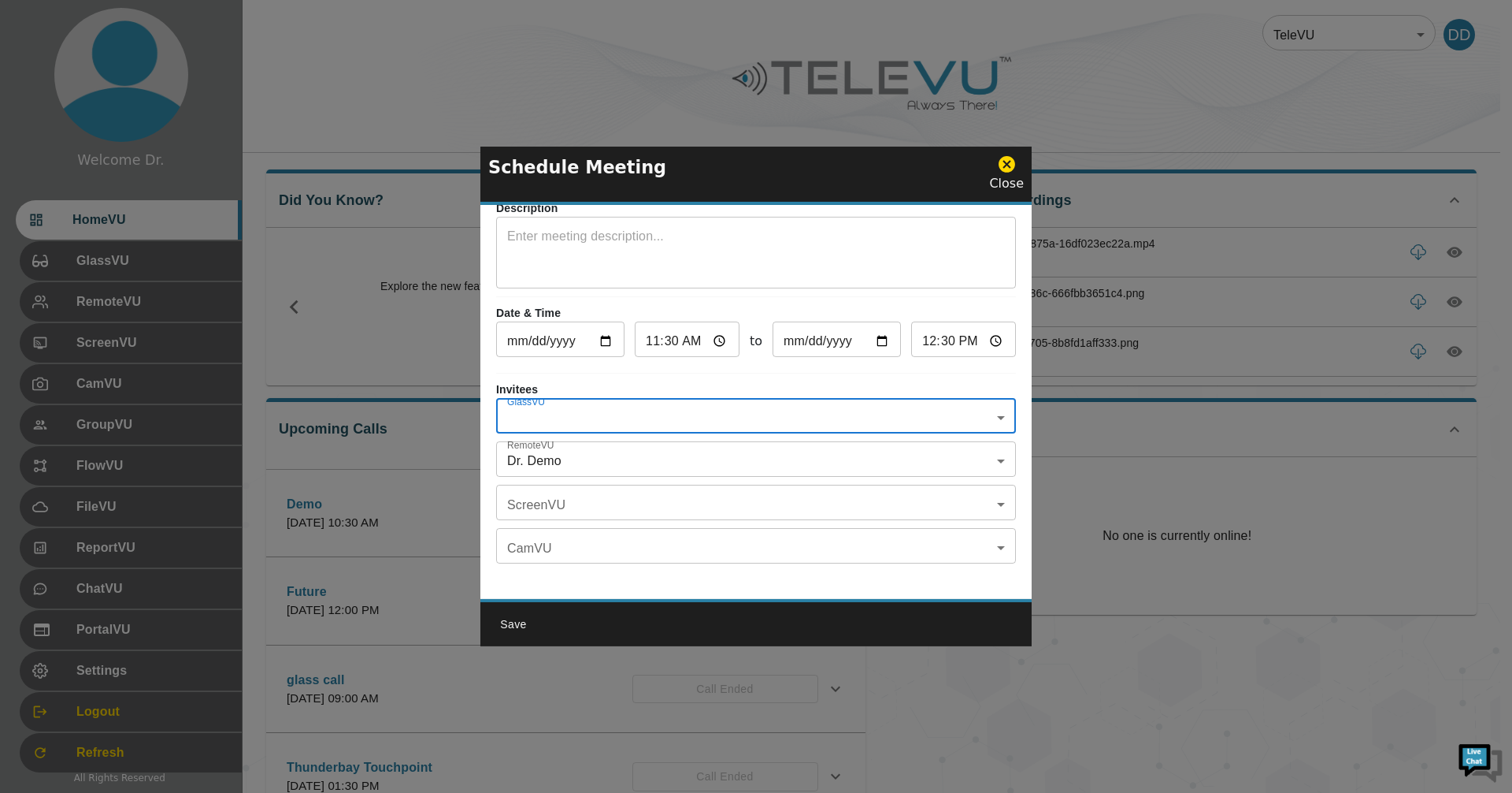
click at [671, 440] on body "Welcome Dr. HomeVU GlassVU RemoteVU ScreenVU CamVU GroupVU FlowVU FileVU Report…" at bounding box center [756, 505] width 1512 height 1023
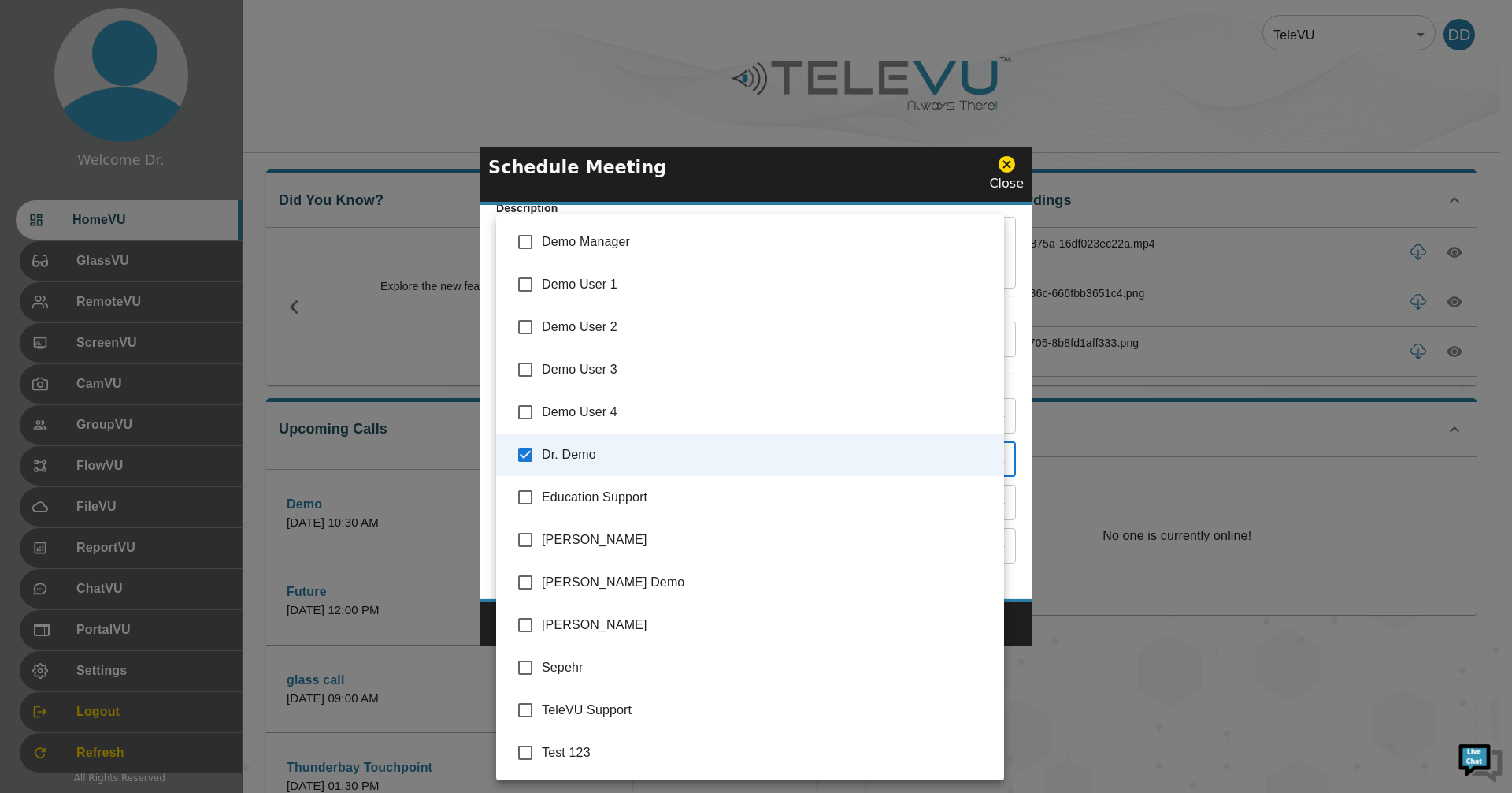
click at [1021, 250] on div at bounding box center [756, 396] width 1512 height 793
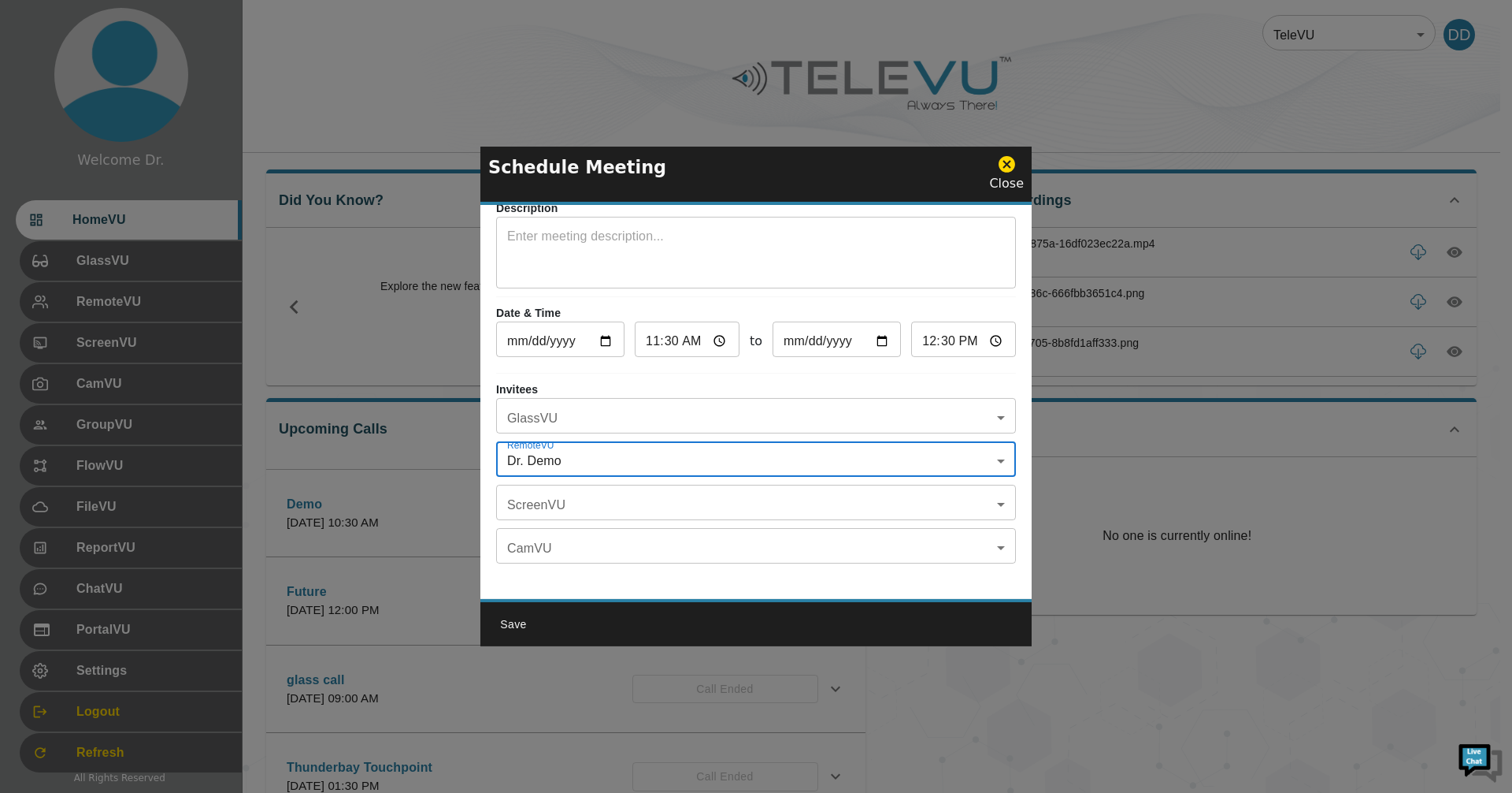
click at [733, 447] on body "Welcome Dr. HomeVU GlassVU RemoteVU ScreenVU CamVU GroupVU FlowVU FileVU Report…" at bounding box center [756, 505] width 1512 height 1023
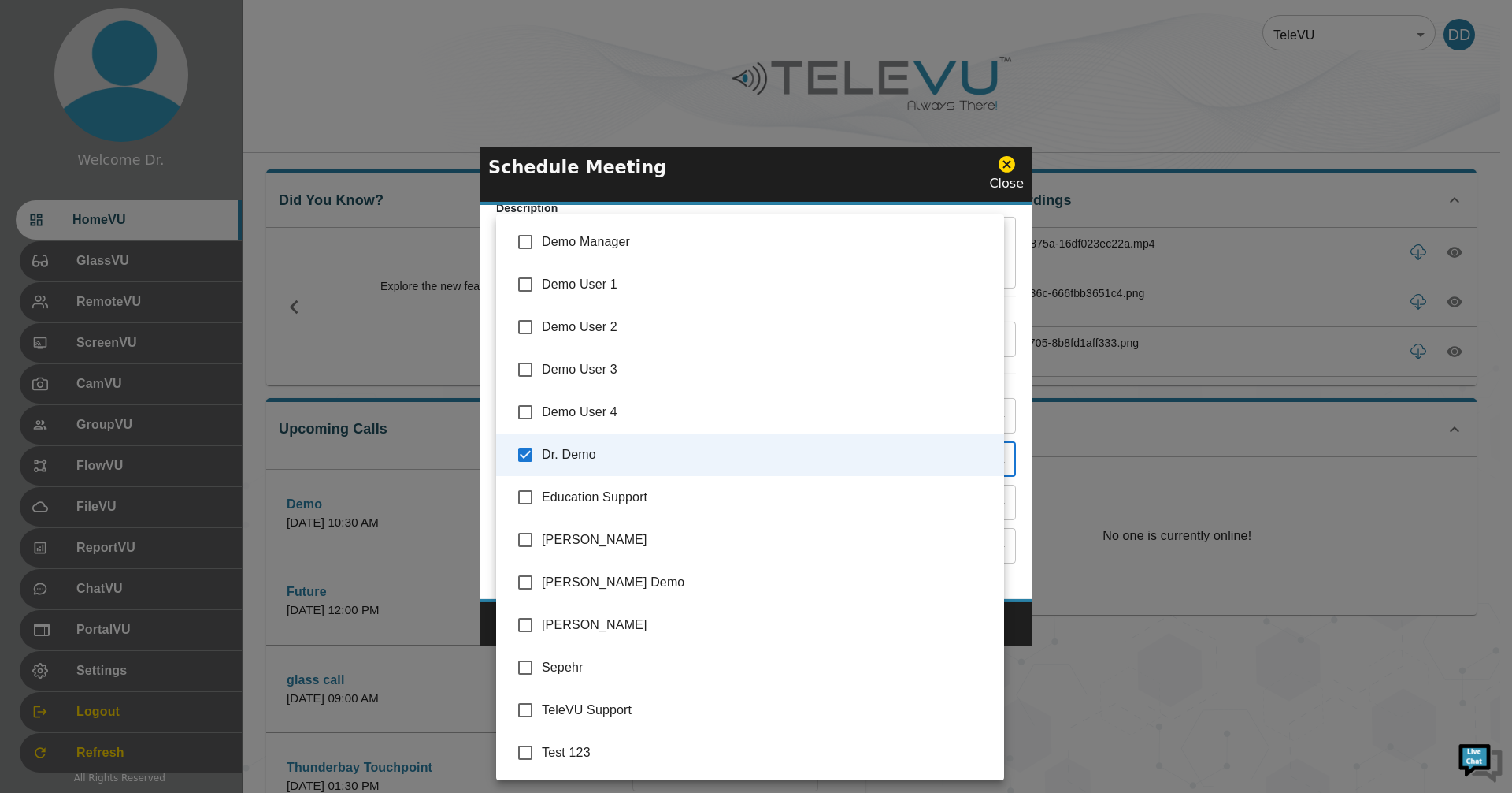
click at [1029, 304] on div at bounding box center [756, 396] width 1512 height 793
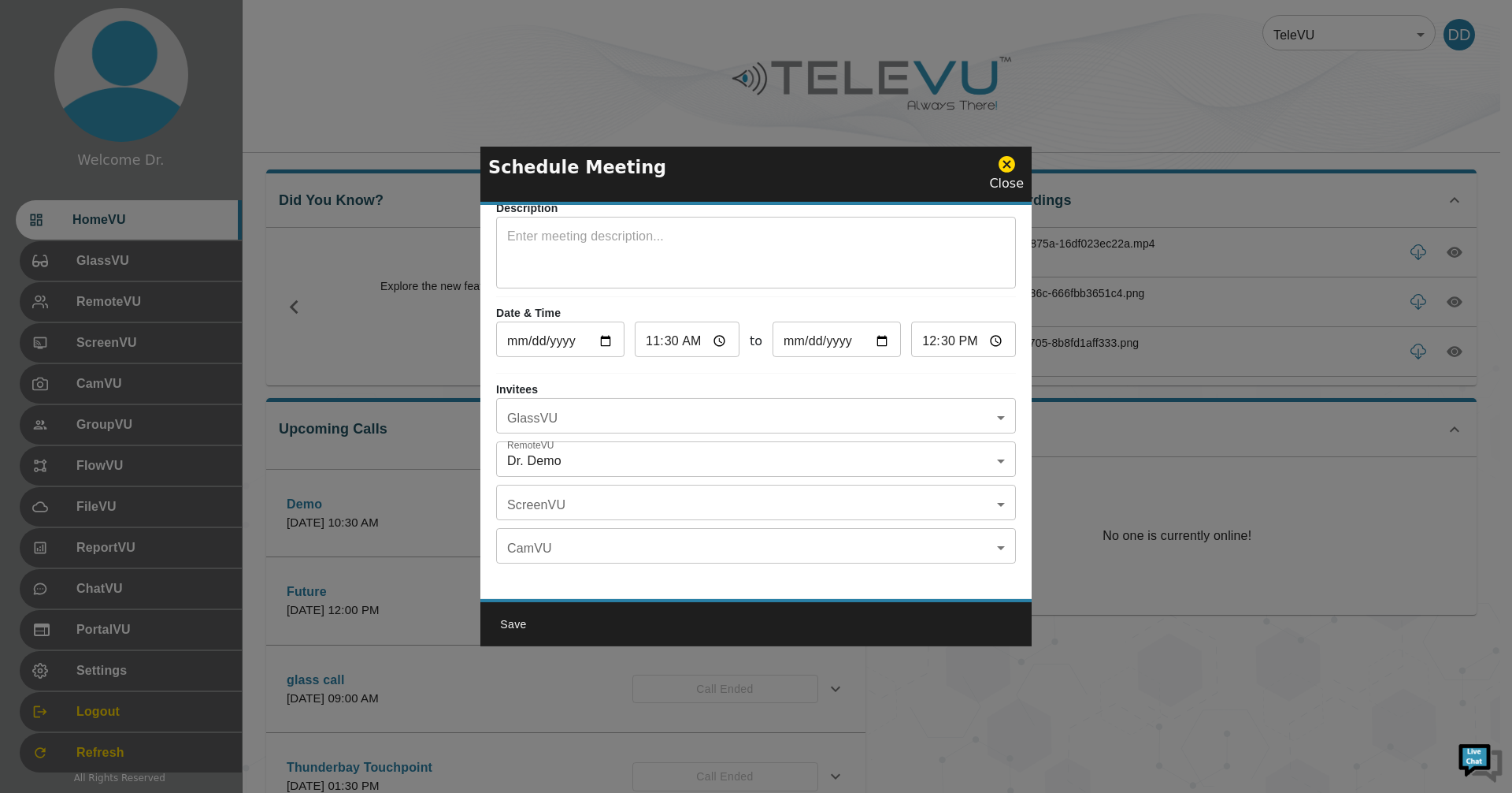
click at [1005, 167] on icon at bounding box center [1006, 164] width 16 height 16
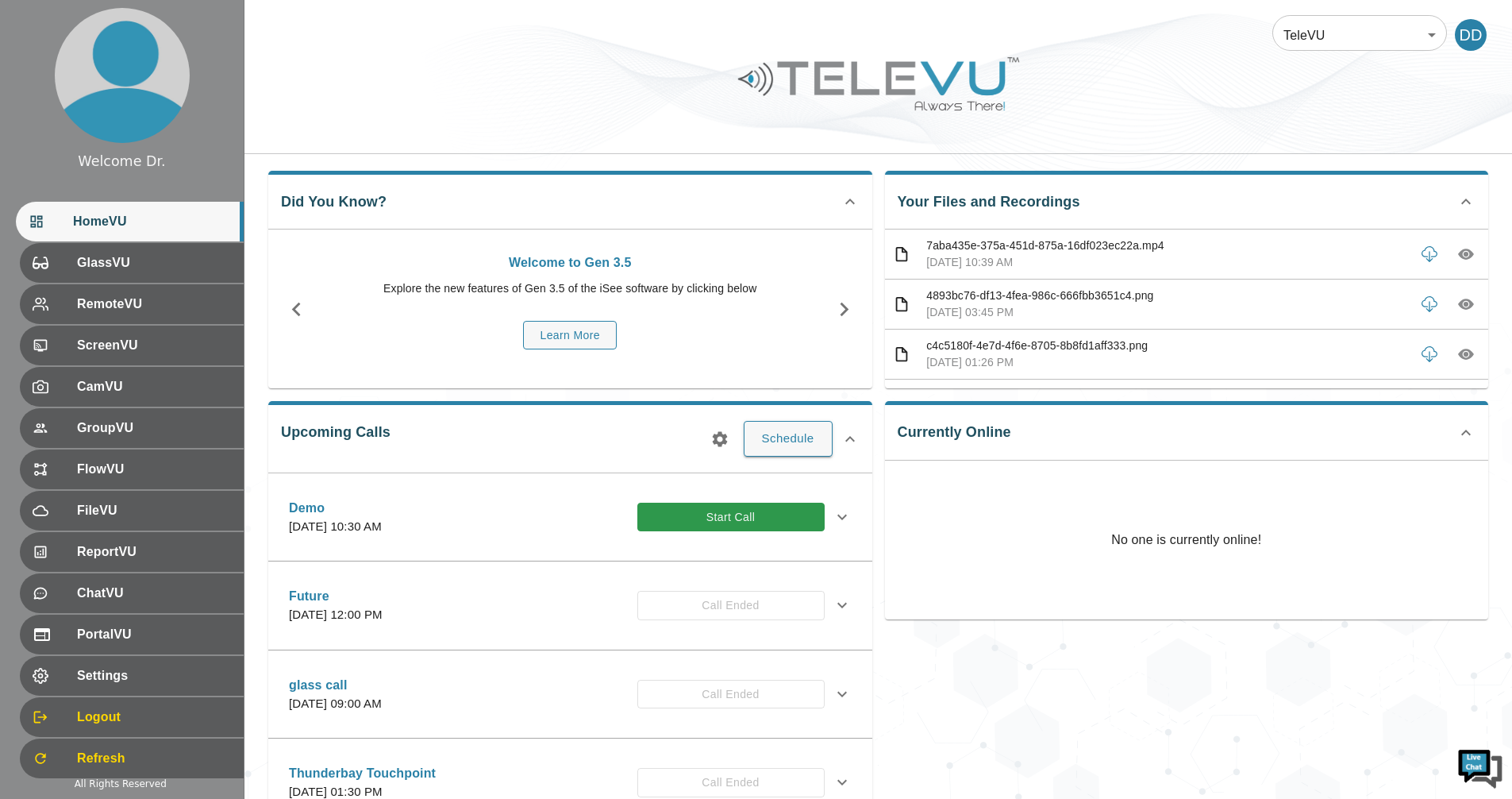
click at [134, 219] on span "HomeVU" at bounding box center [151, 221] width 158 height 19
click at [131, 270] on span "GlassVU" at bounding box center [151, 263] width 158 height 19
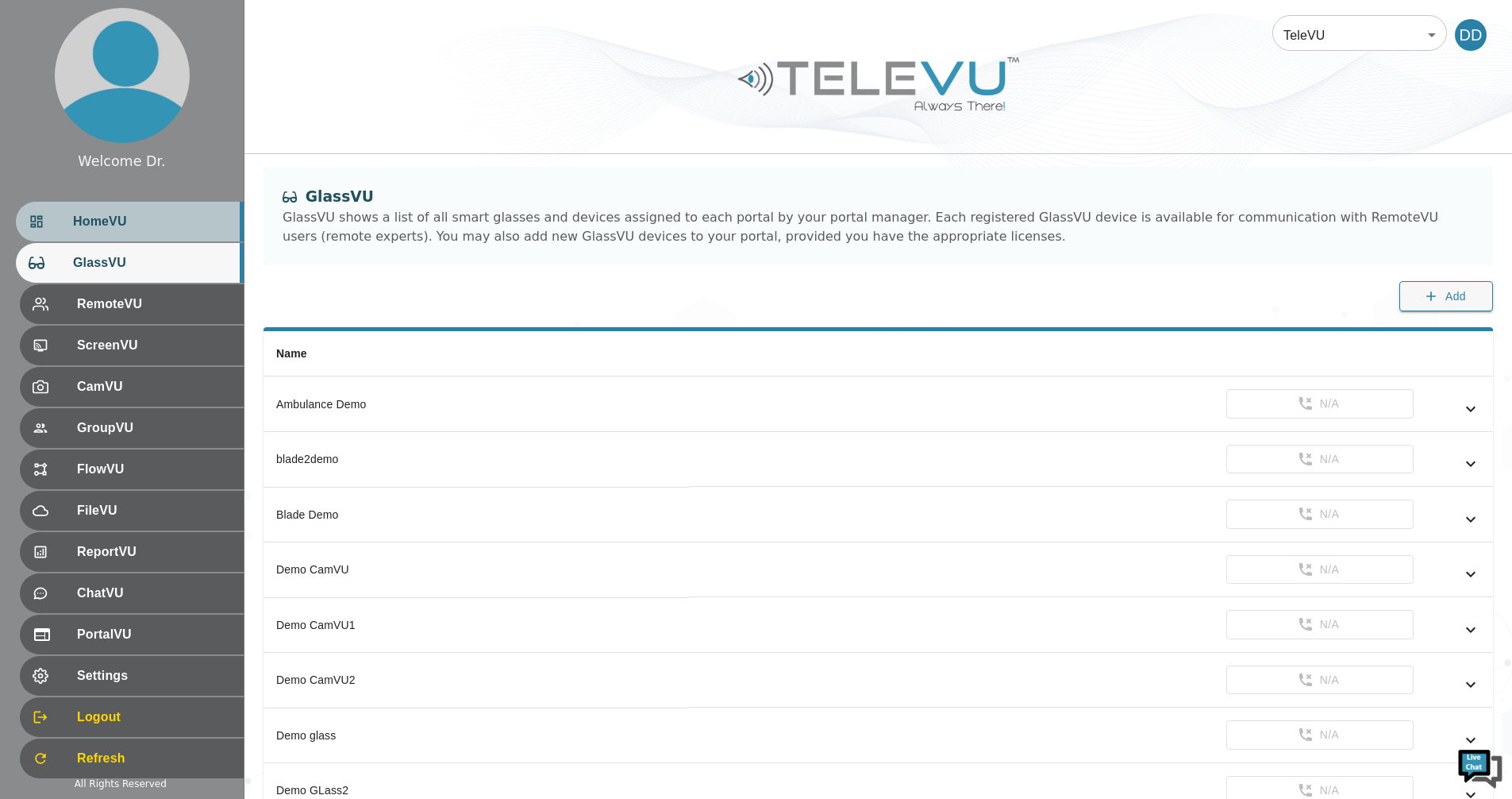
click at [101, 228] on span "HomeVU" at bounding box center [151, 221] width 158 height 19
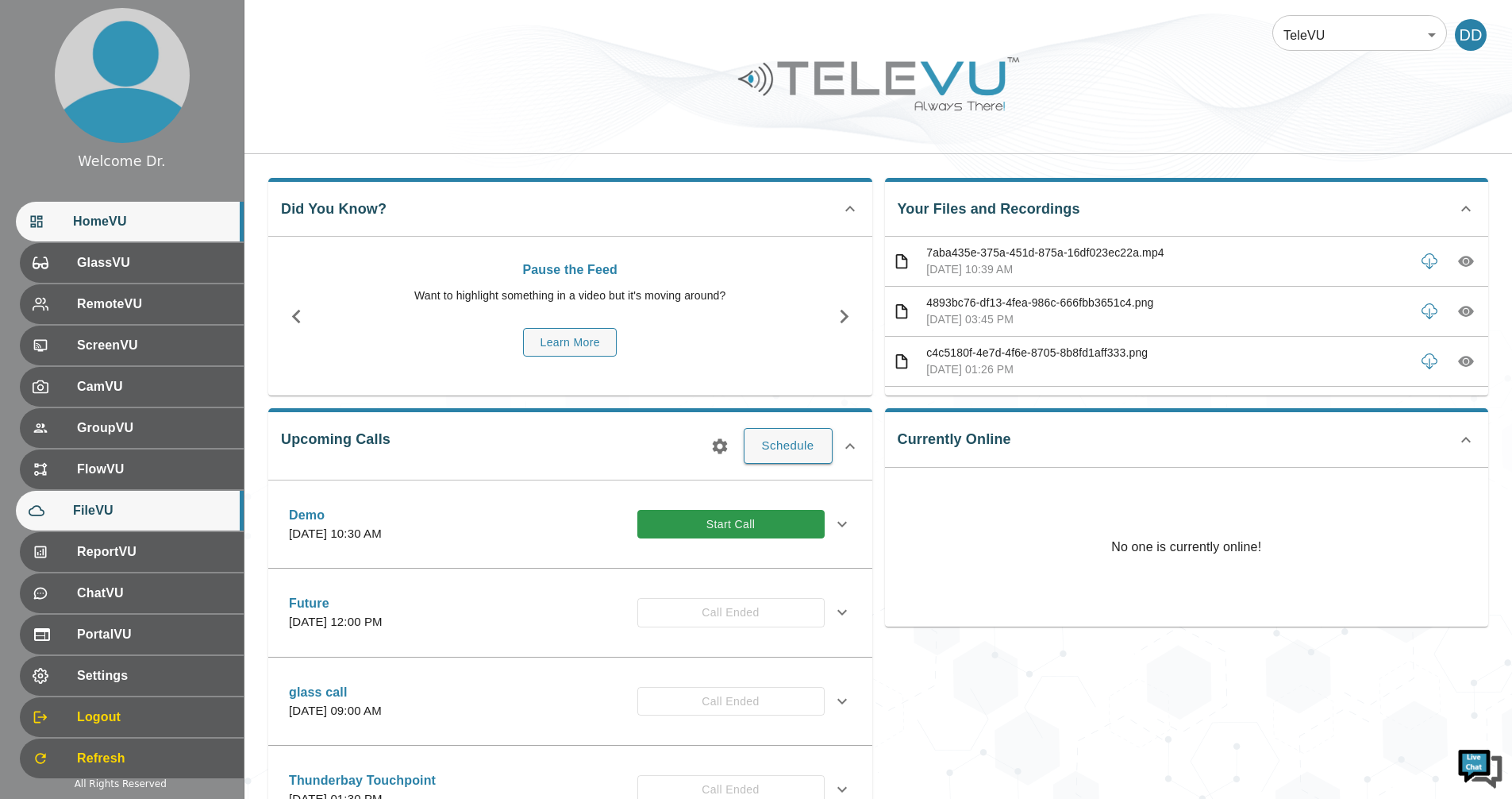
click at [97, 510] on span "FileVU" at bounding box center [151, 511] width 158 height 19
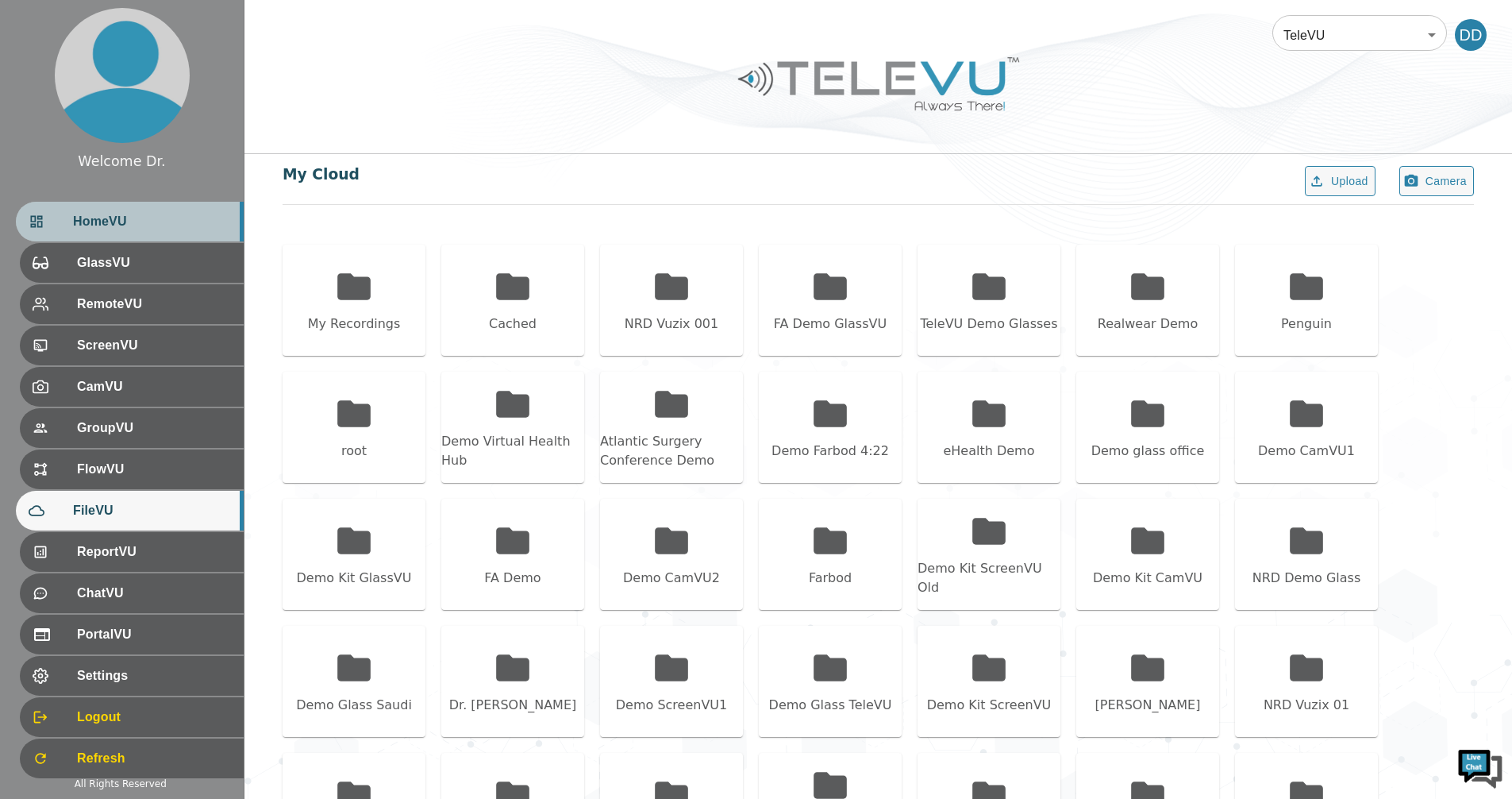
click at [62, 232] on div "HomeVU" at bounding box center [129, 221] width 228 height 40
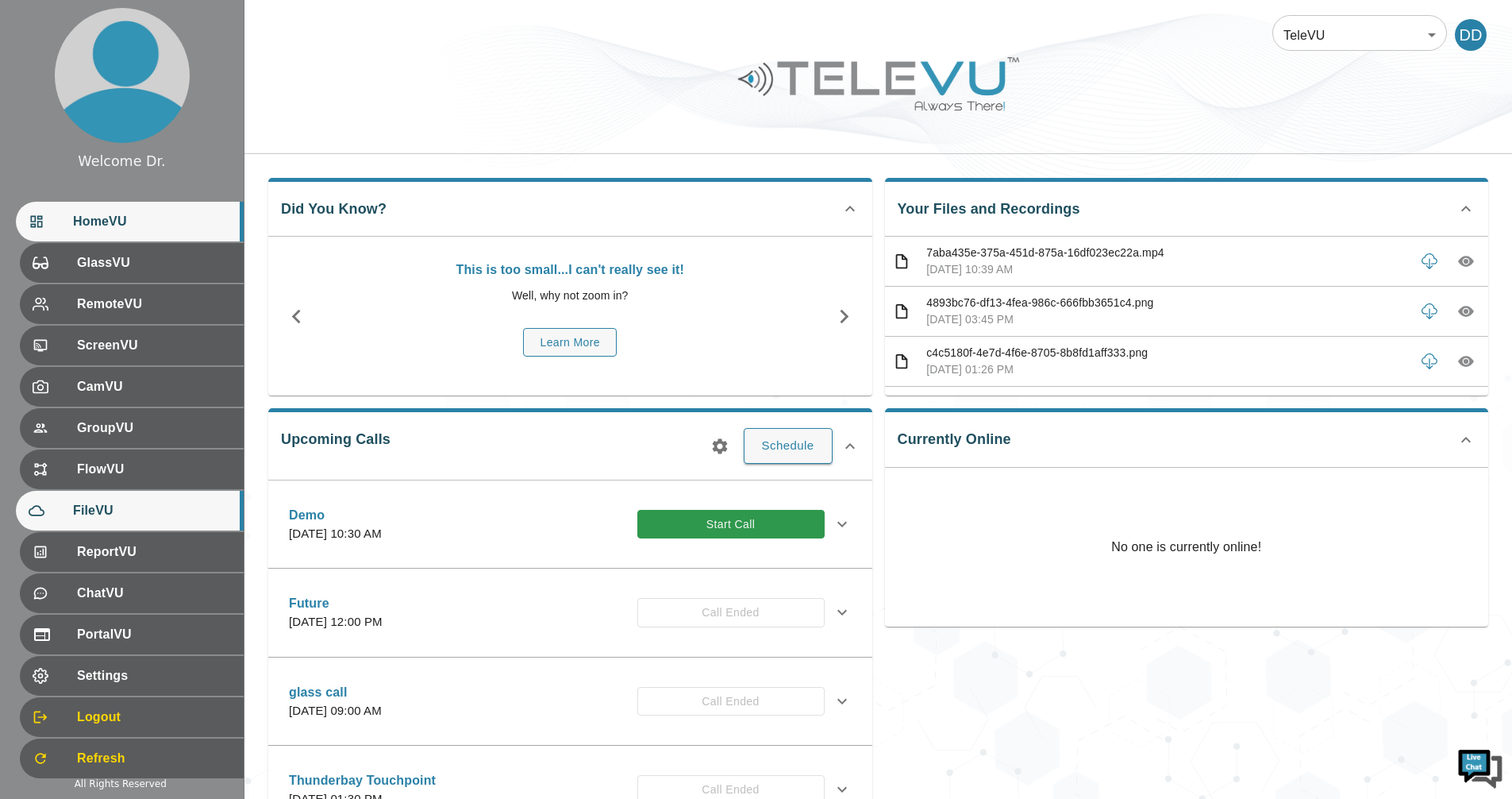
click at [128, 507] on span "FileVU" at bounding box center [151, 511] width 158 height 19
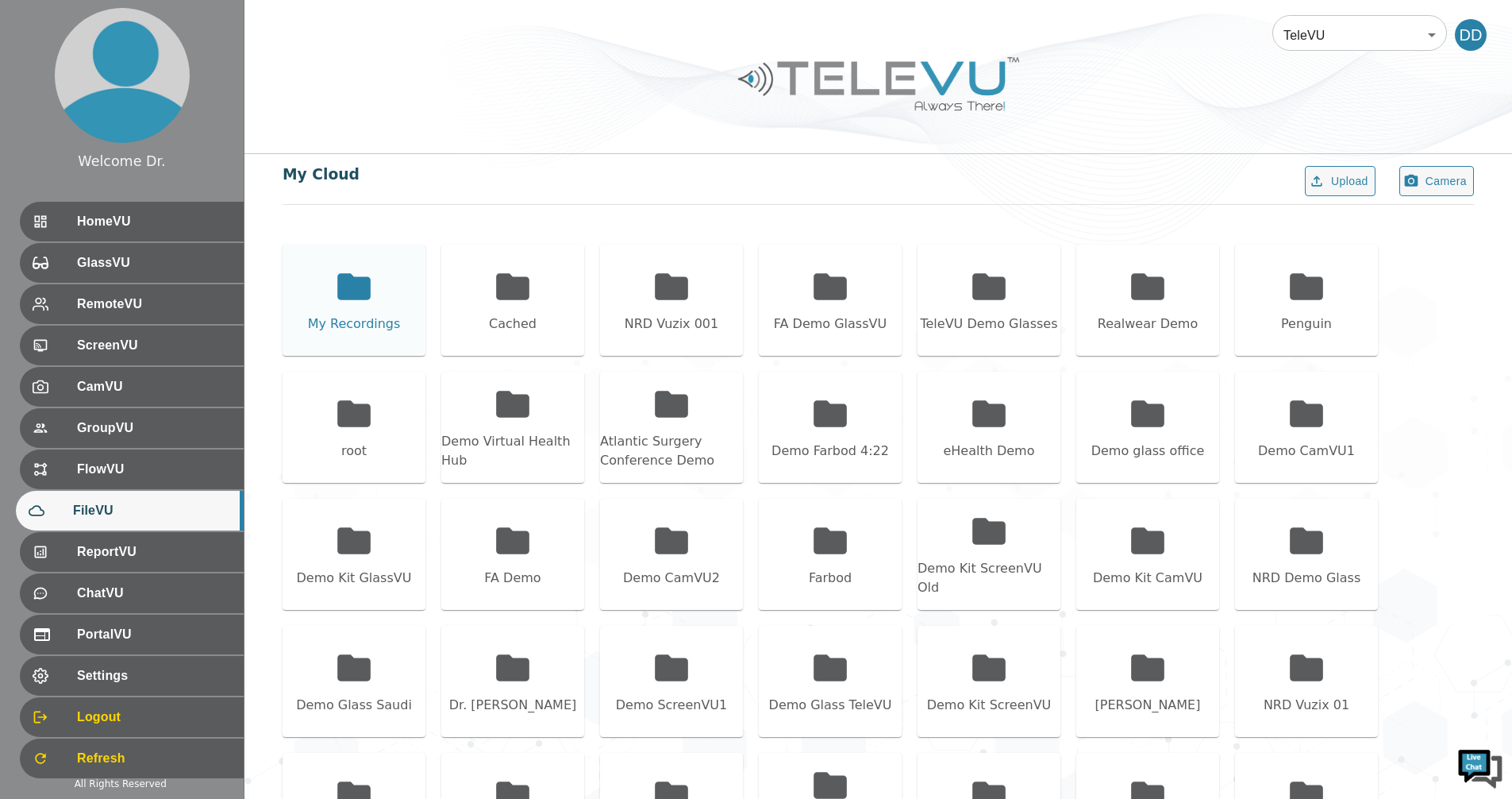
click at [359, 302] on icon at bounding box center [353, 286] width 40 height 40
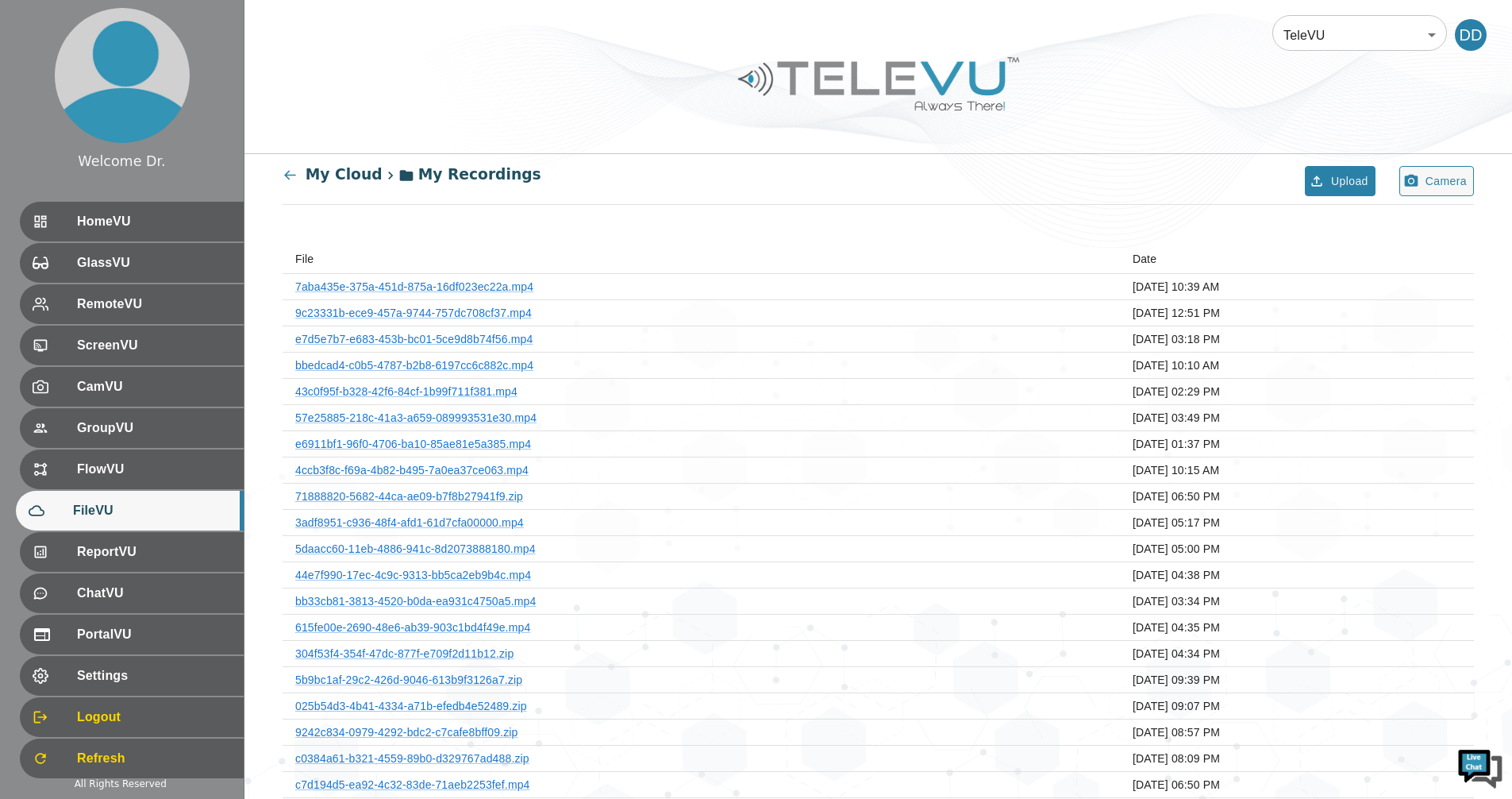
click at [1338, 177] on button "Upload" at bounding box center [1339, 182] width 71 height 31
click at [294, 175] on icon at bounding box center [290, 176] width 16 height 16
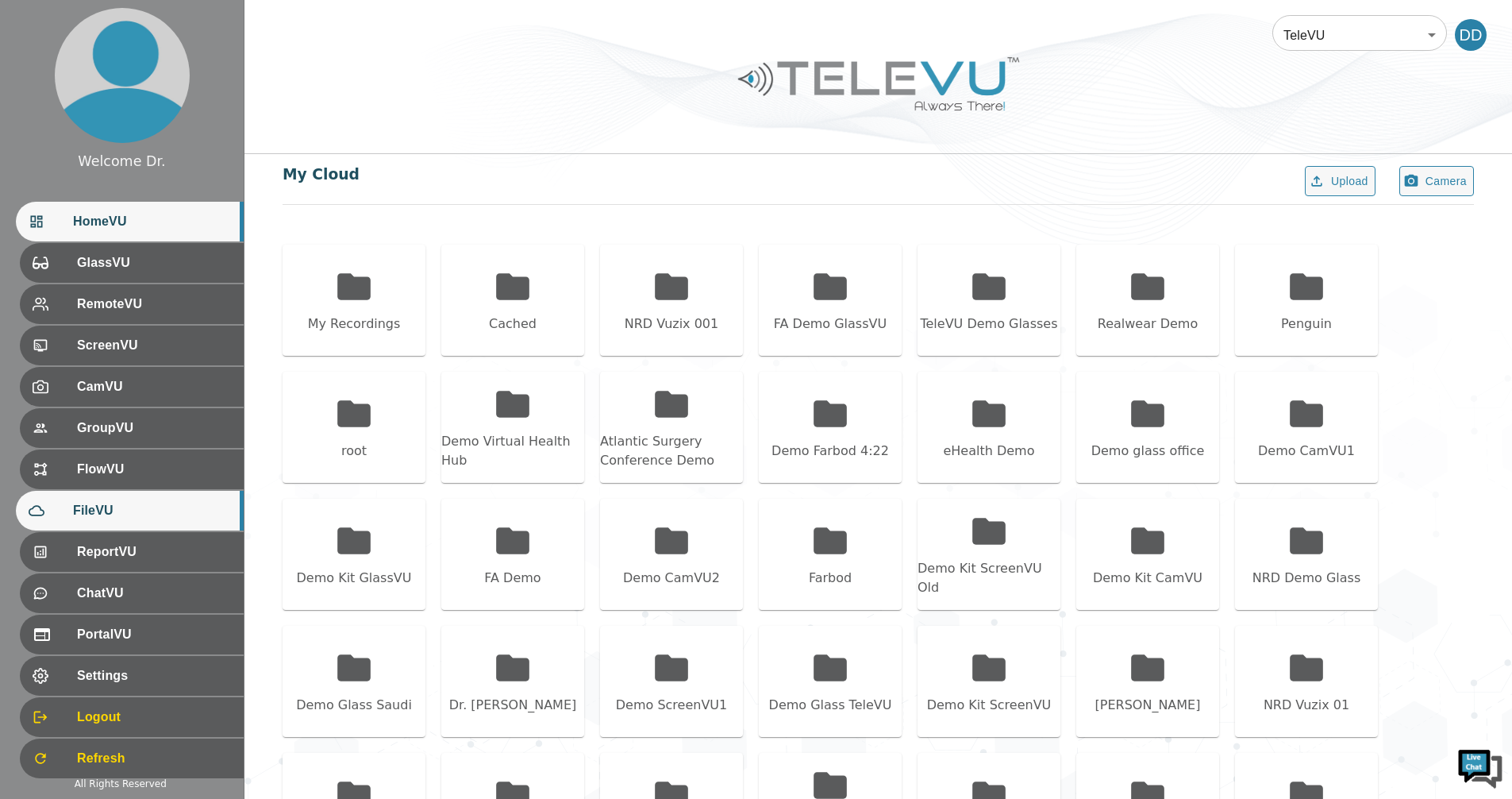
click at [119, 224] on span "HomeVU" at bounding box center [151, 221] width 158 height 19
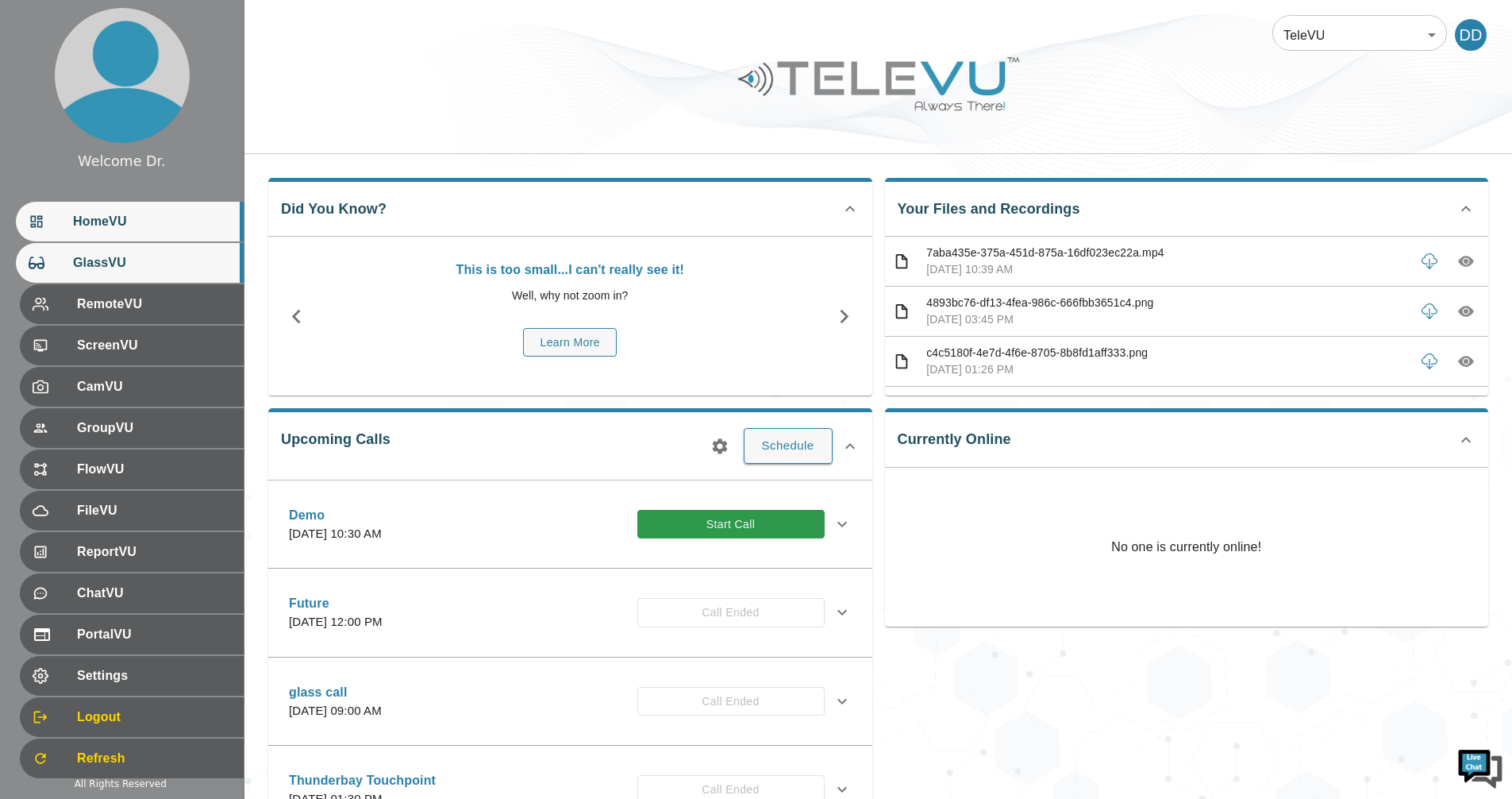
click at [134, 274] on div "GlassVU" at bounding box center [129, 262] width 228 height 40
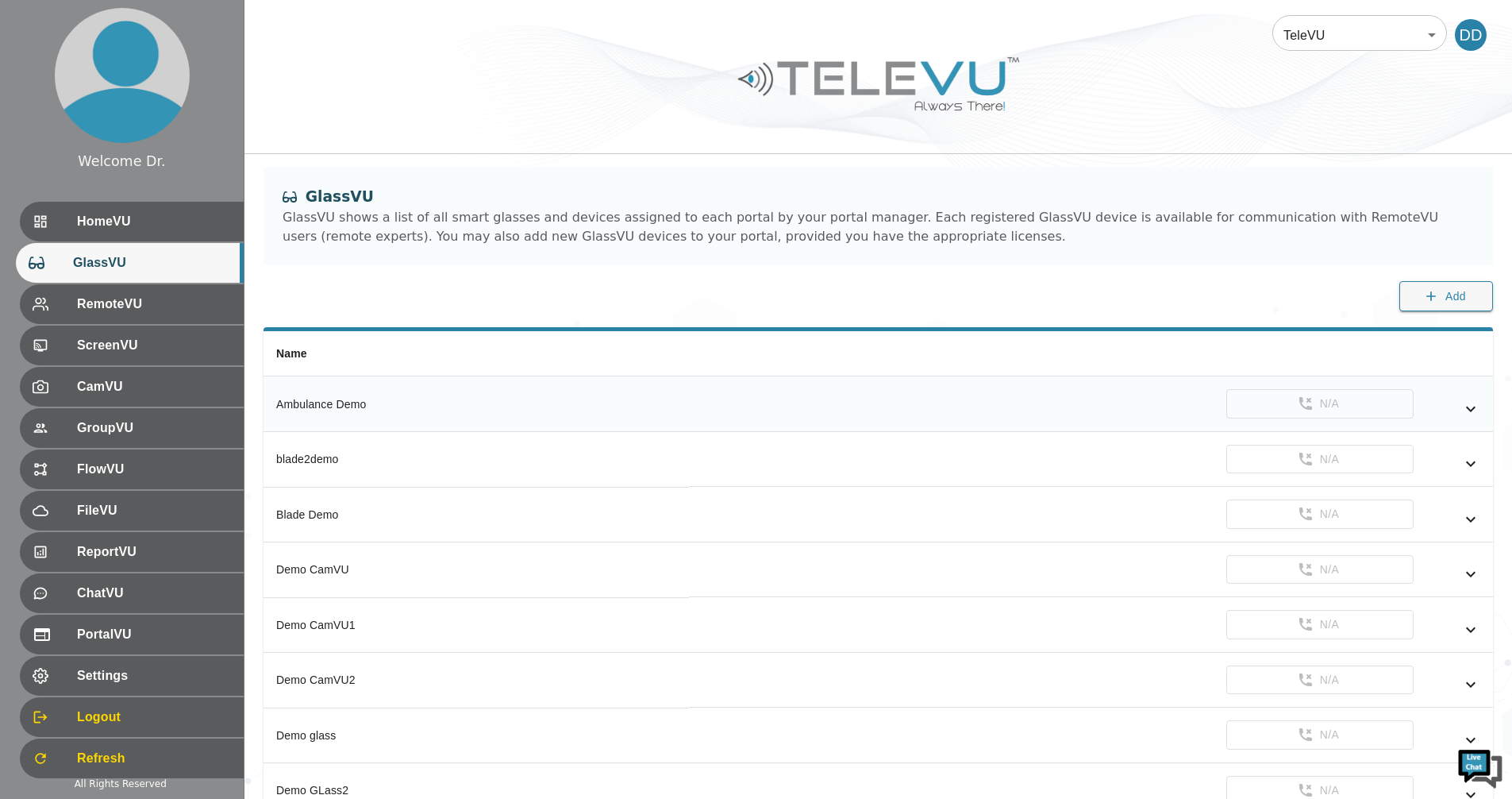
click at [1472, 410] on icon "simple table" at bounding box center [1470, 409] width 10 height 6
